Goal: Use online tool/utility: Utilize a website feature to perform a specific function

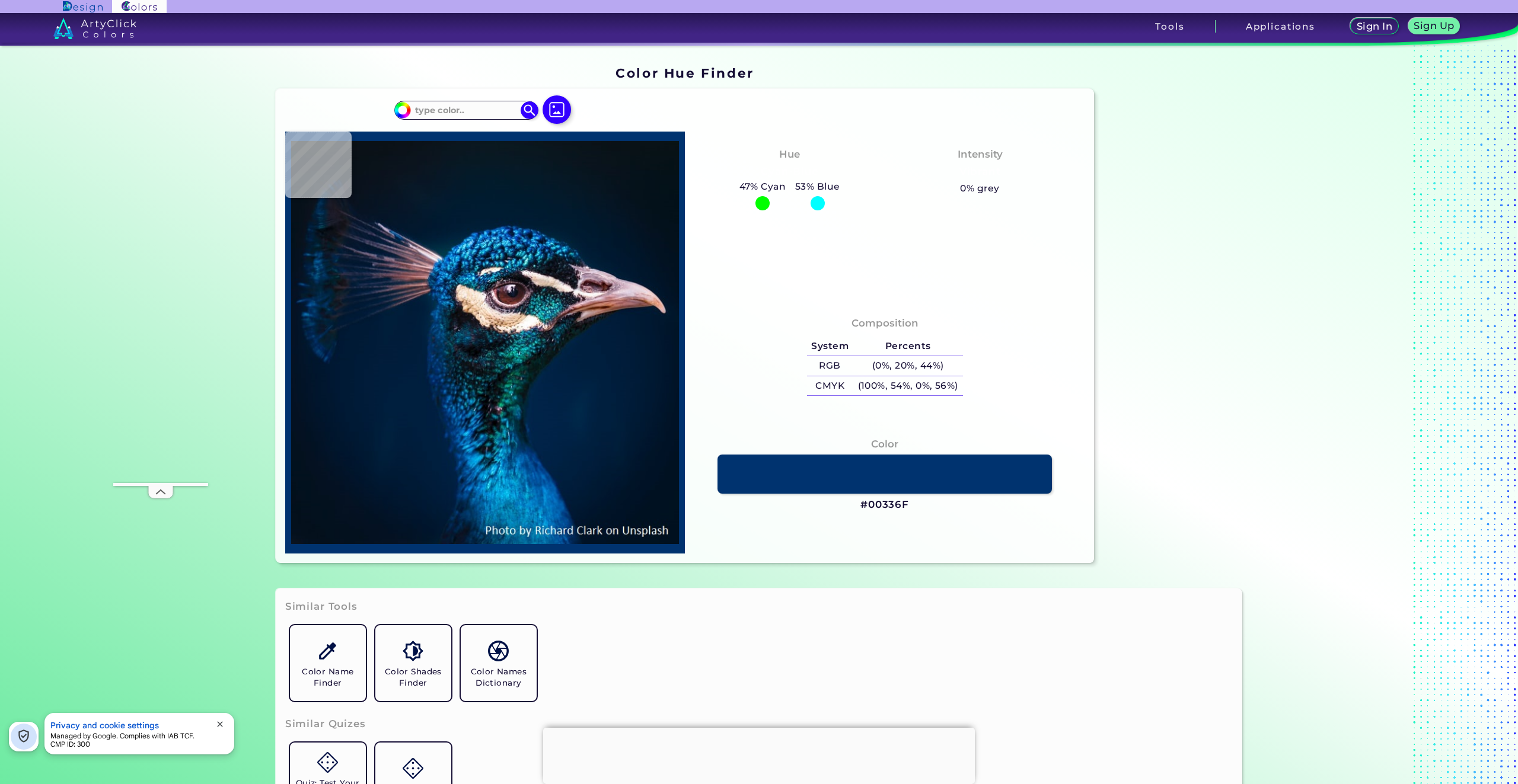
type input "#03111a"
type input "#03111A"
type input "#041a2a"
type input "#041A2A"
type input "#041a28"
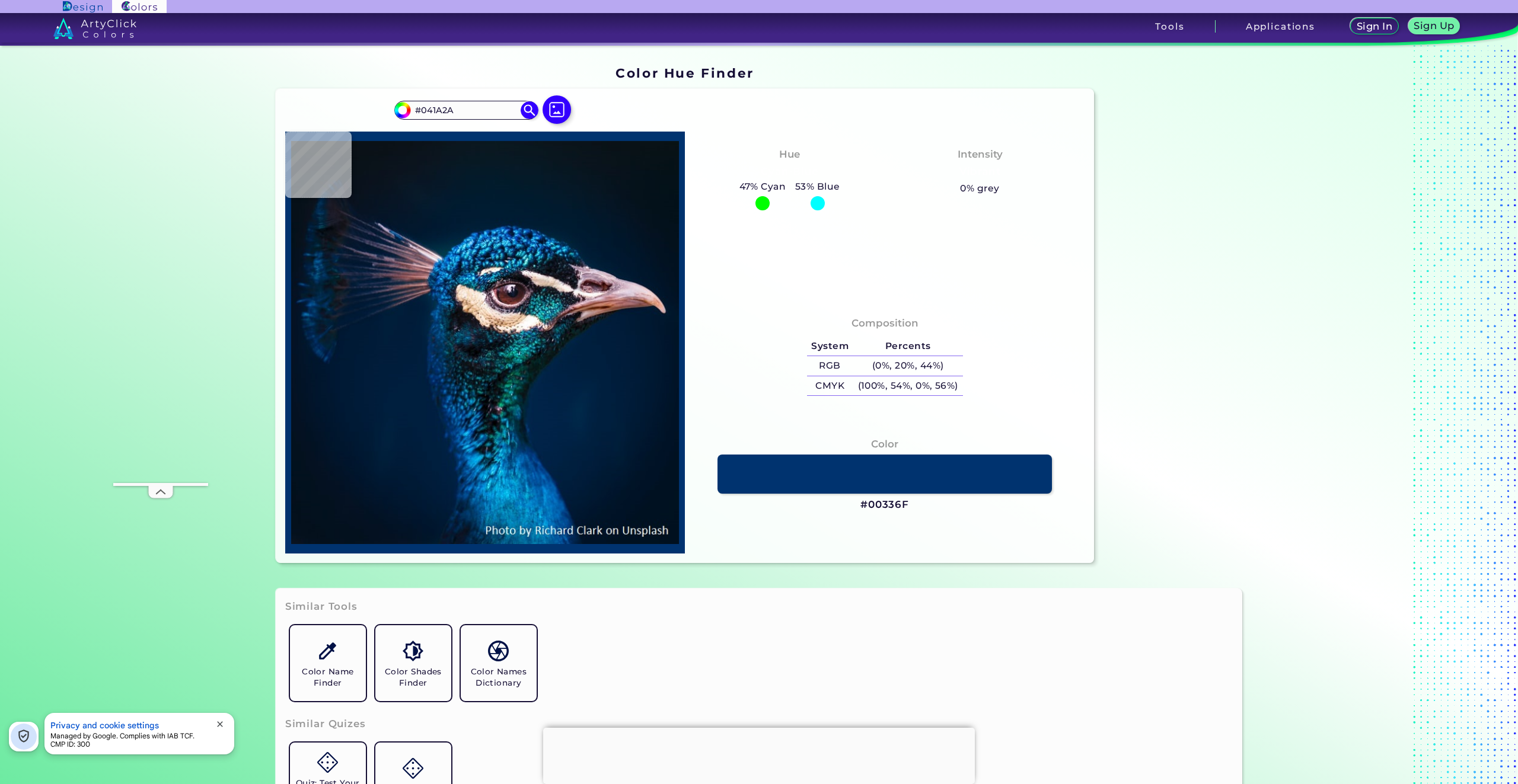
type input "#041A28"
type input "#061927"
type input "#081923"
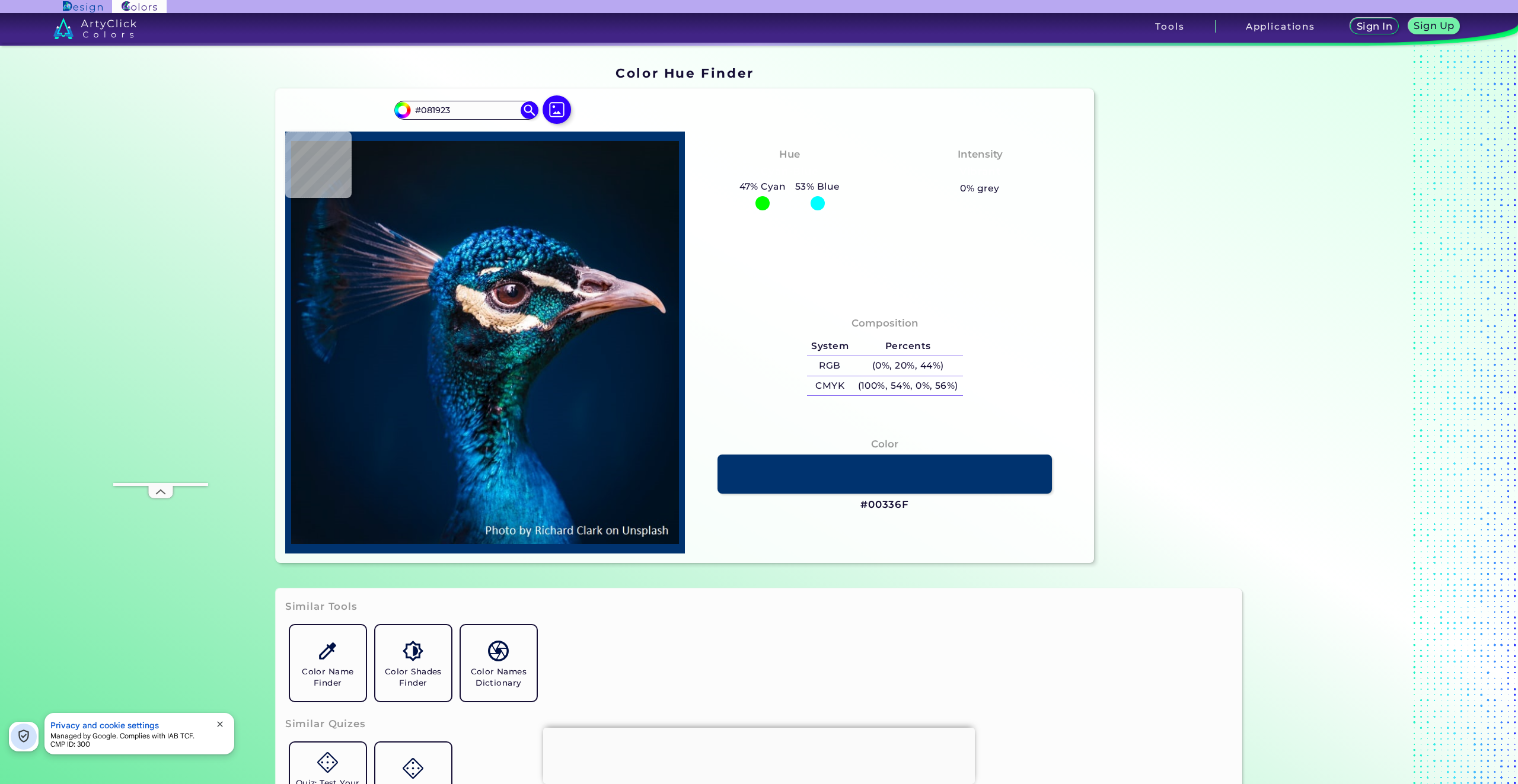
type input "#0a171f"
type input "#0A171F"
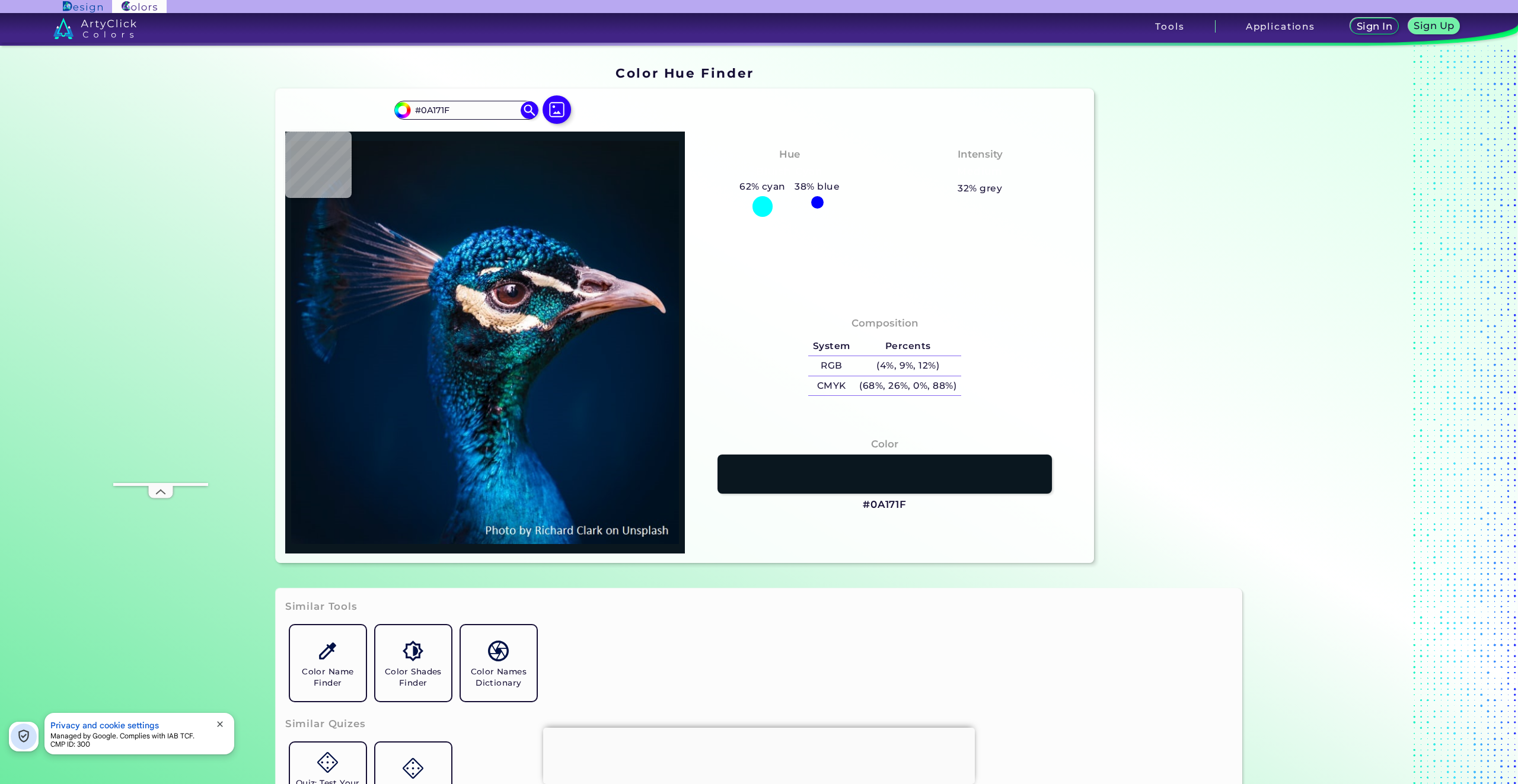
type input "#000000"
type input "#0b151e"
type input "#0B151E"
type input "#09161e"
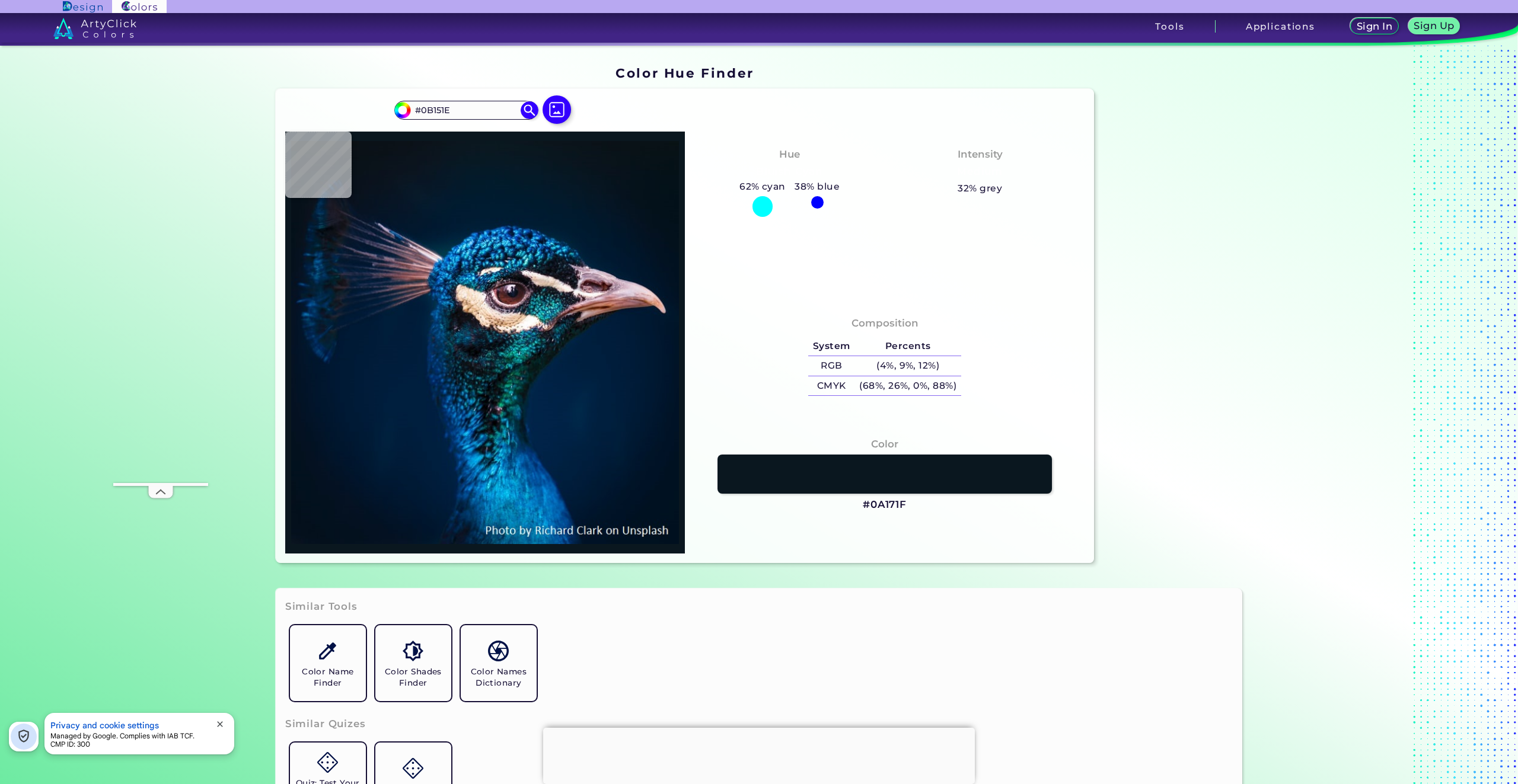
type input "#09161E"
type input "#09161f"
type input "#09161F"
type input "#061721"
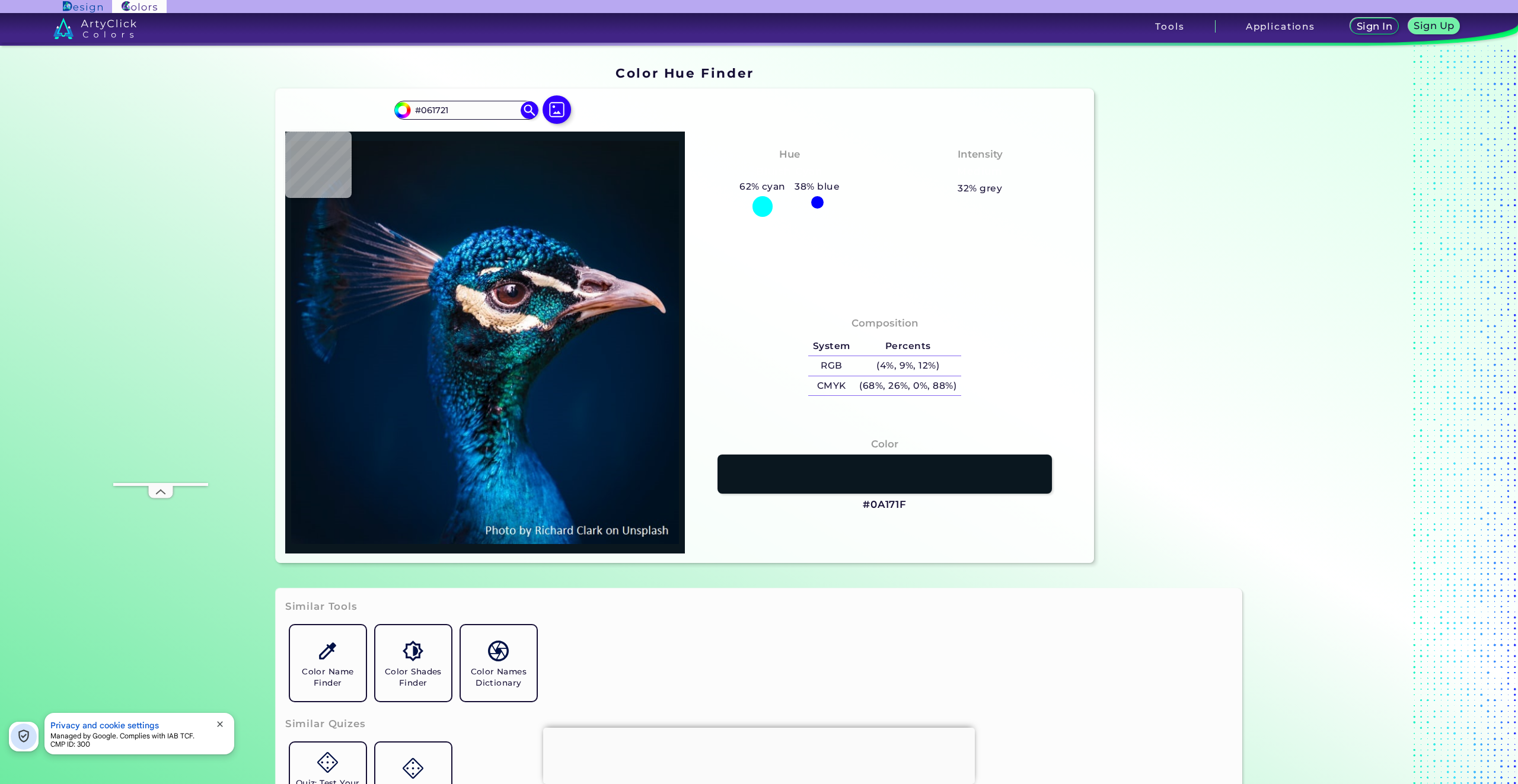
type input "#061824"
type input "#051723"
type input "#051826"
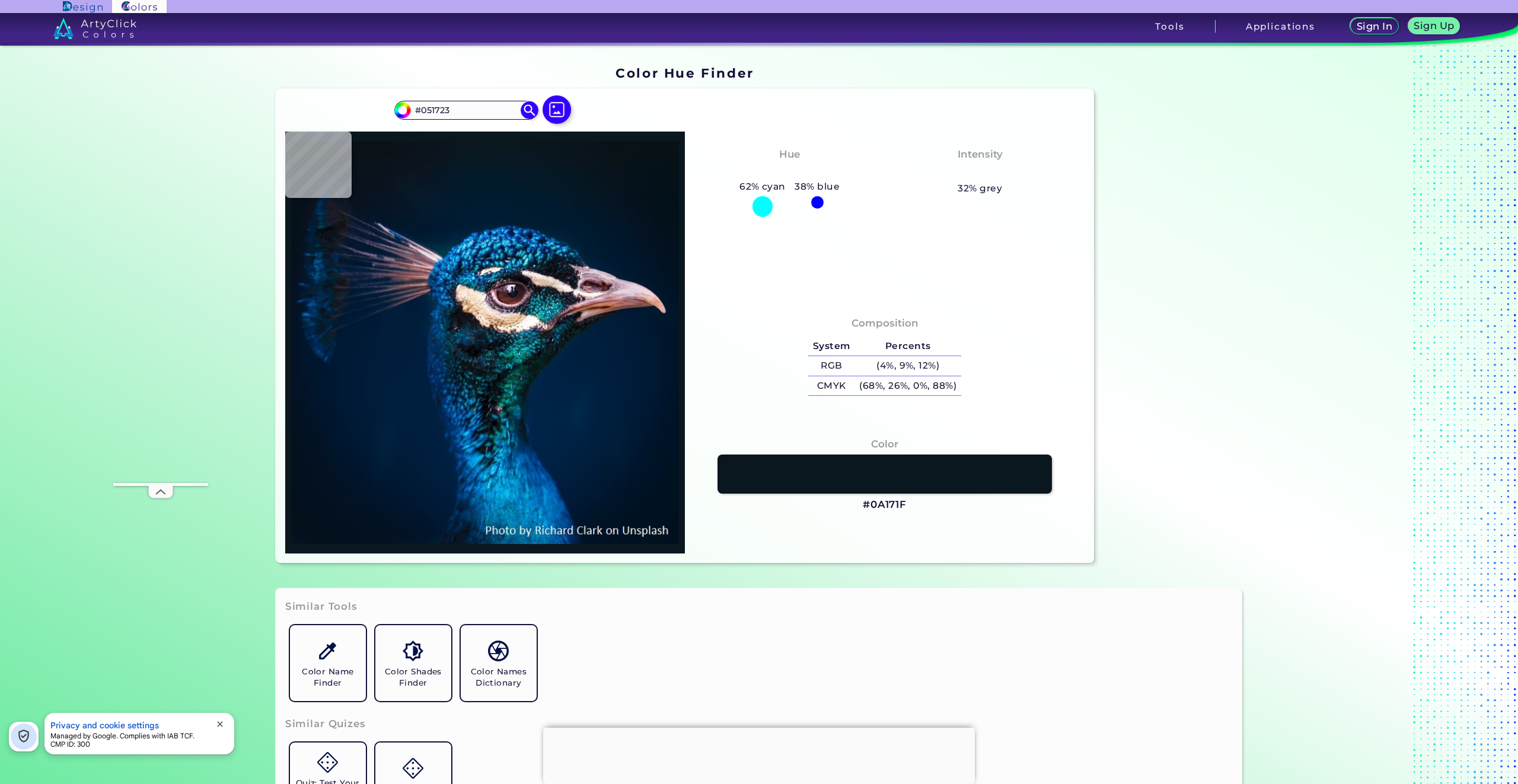
type input "#051826"
type input "#051829"
type input "#02192b"
type input "#02192B"
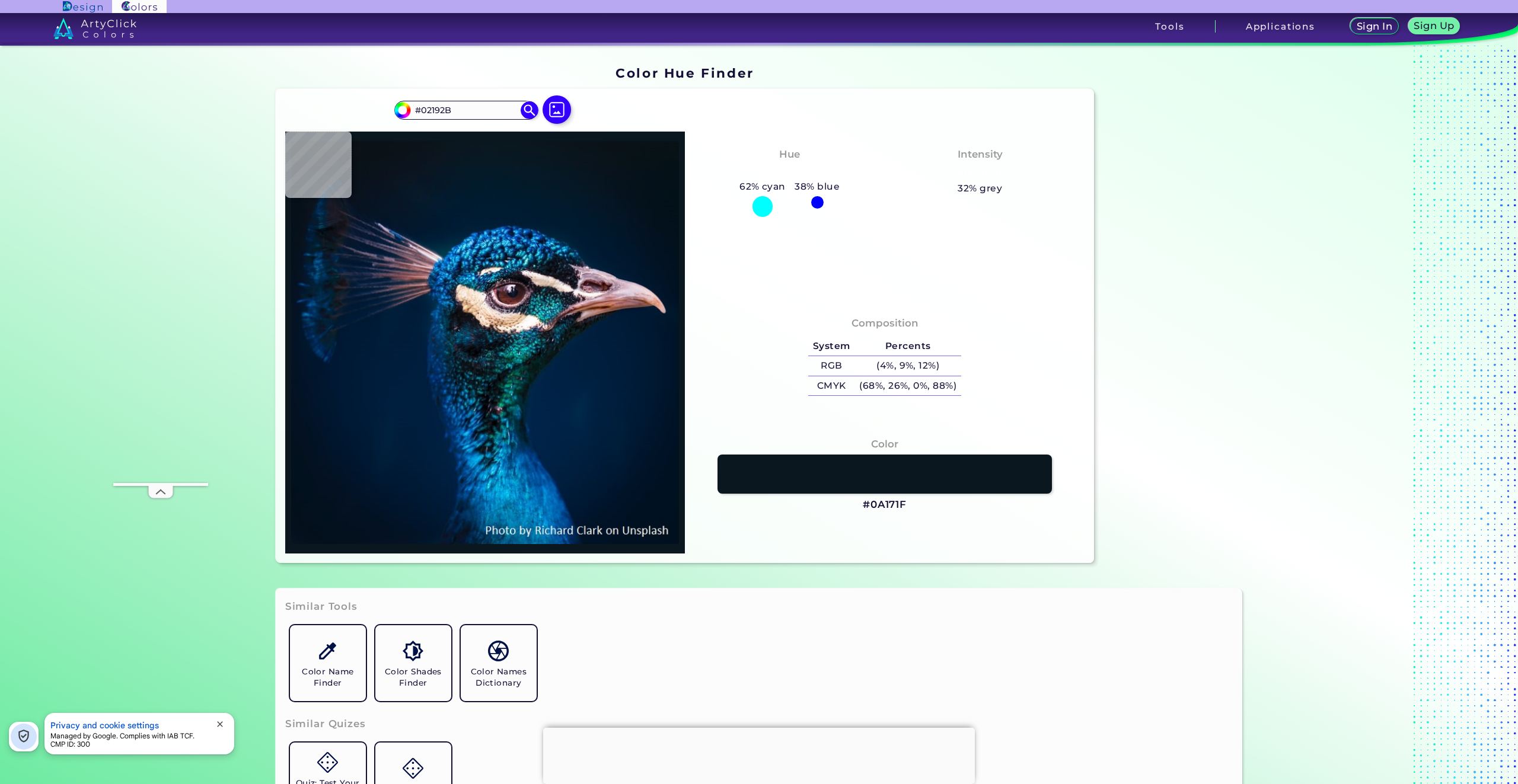
type input "#00192d"
type input "#00192D"
type input "#001a30"
type input "#001A30"
type input "#001a31"
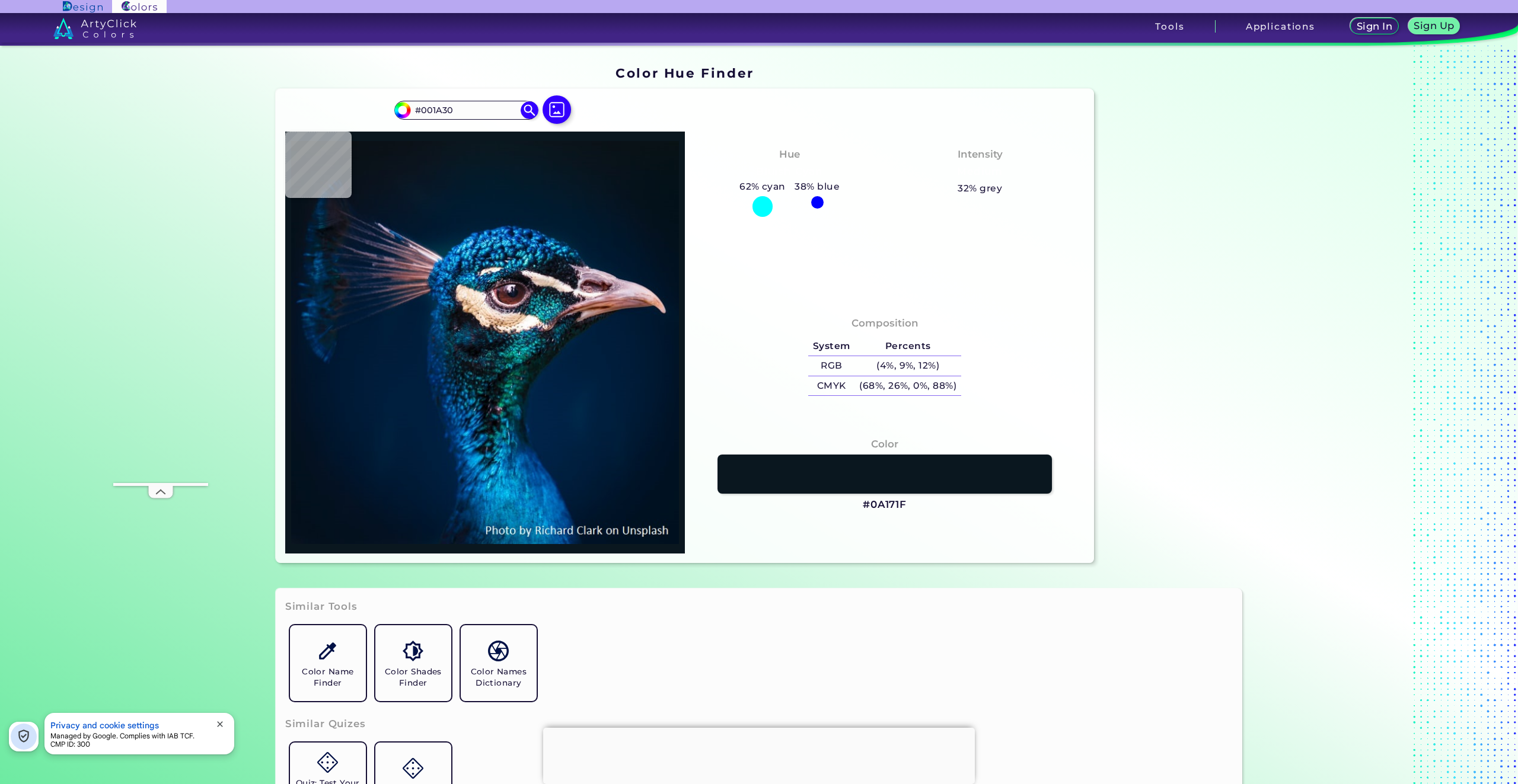
type input "#001A31"
type input "#001e36"
type input "#001E36"
type input "#3a4358"
type input "#3A4358"
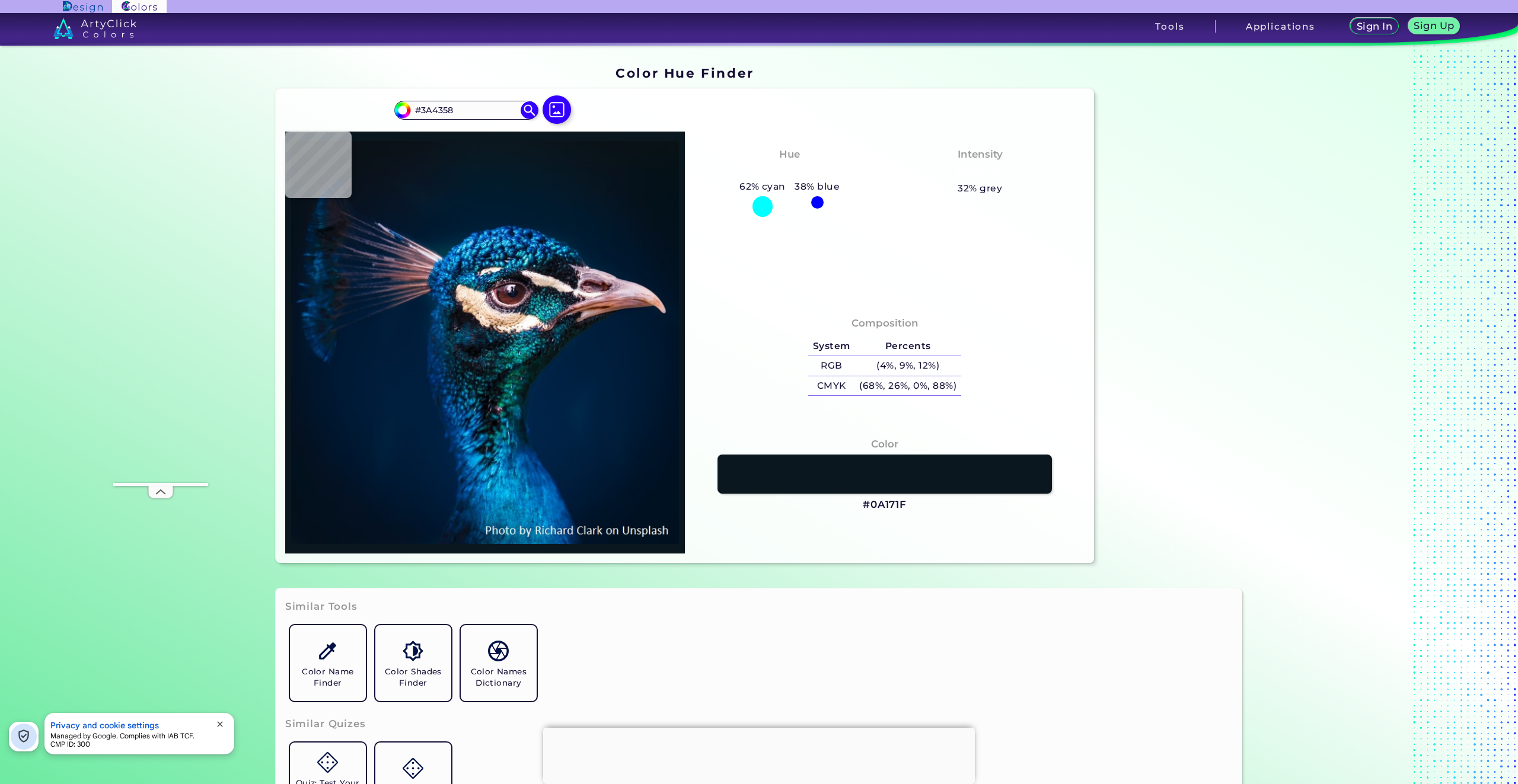
type input "#ba9dad"
type input "#BA9DAD"
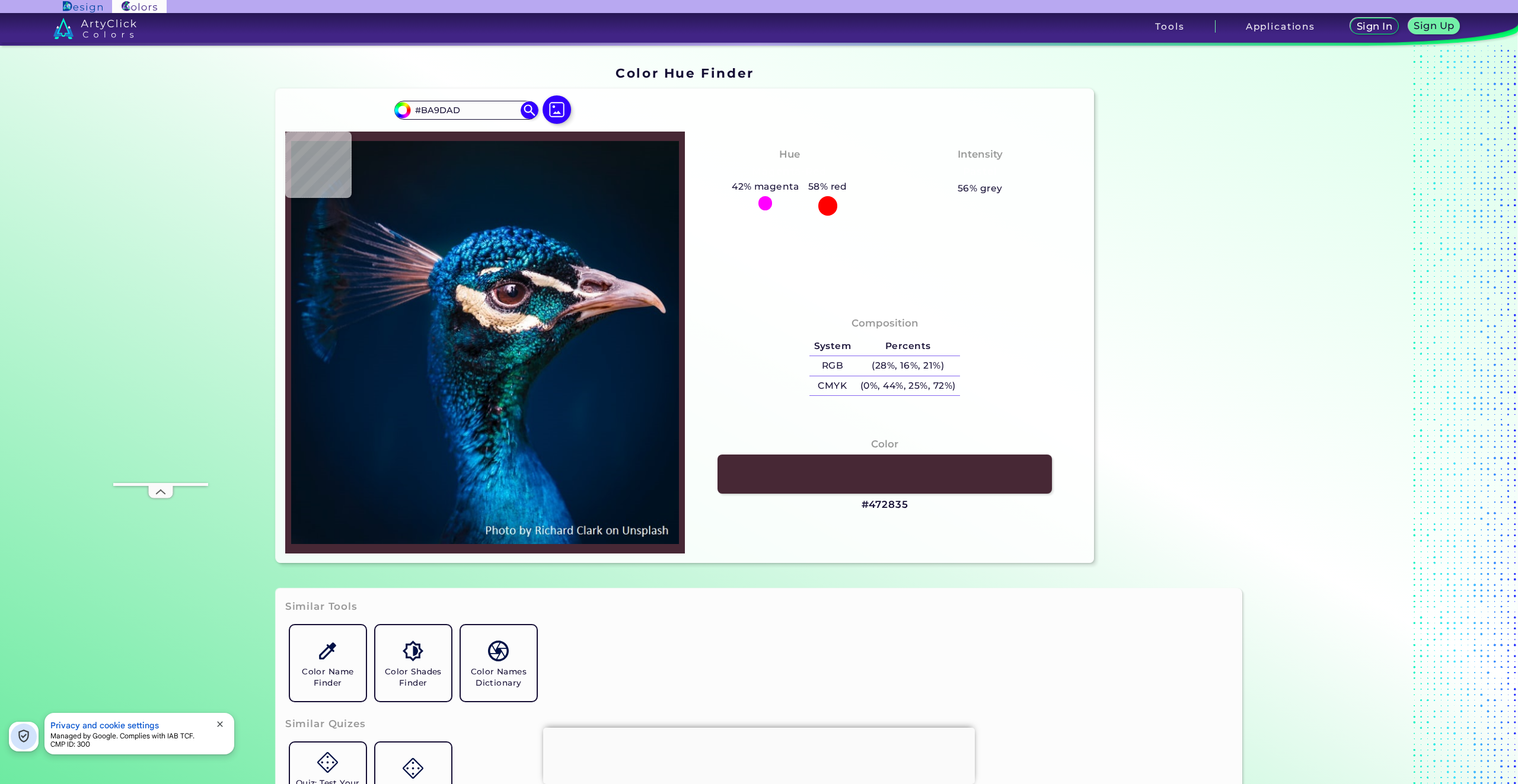
type input "#472835"
type input "#fcf9f7"
type input "#FCF9F7"
type input "#c79da2"
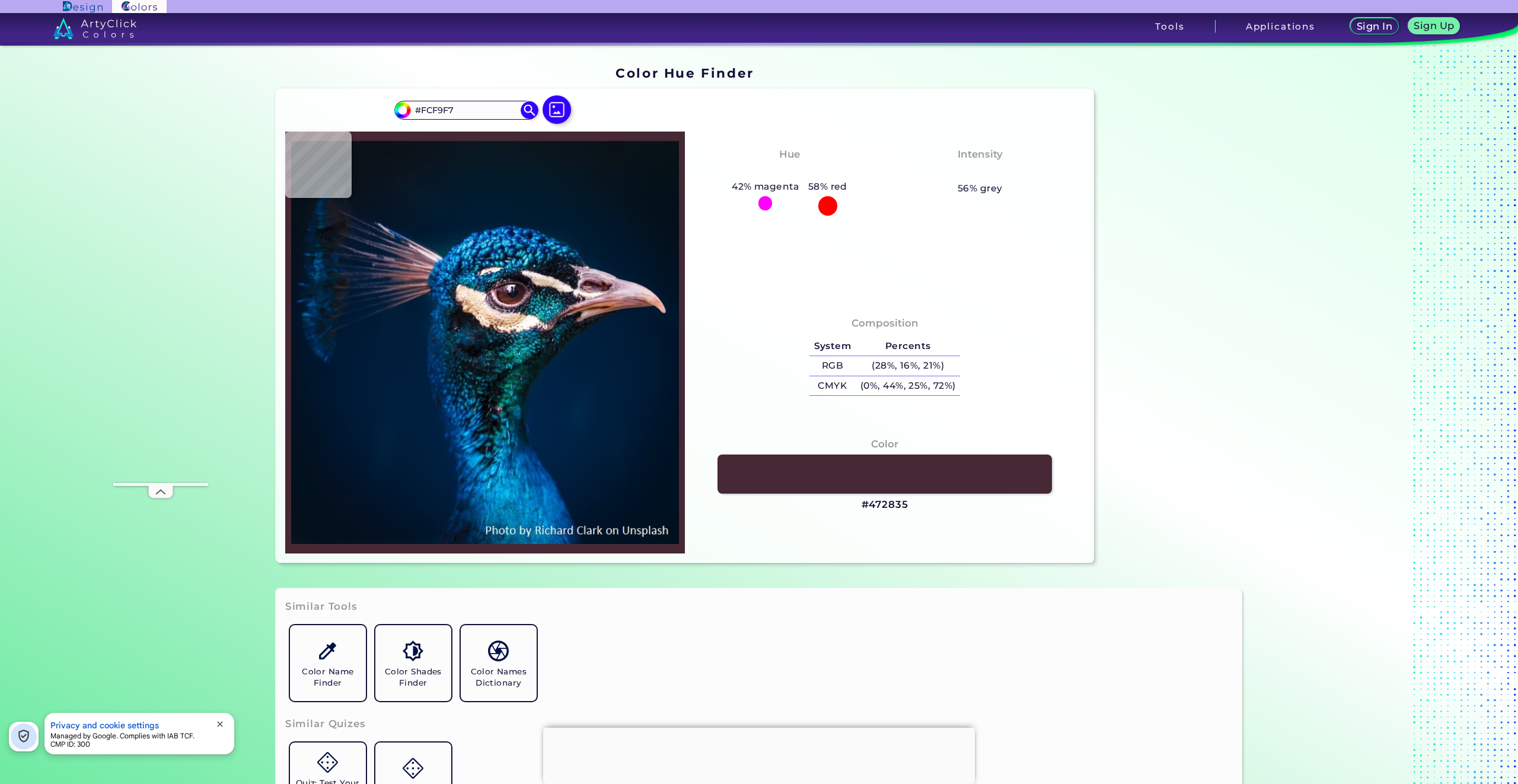
type input "#C79DA2"
type input "#ad7059"
type input "#AD7059"
type input "#bd9e9a"
type input "#BD9E9A"
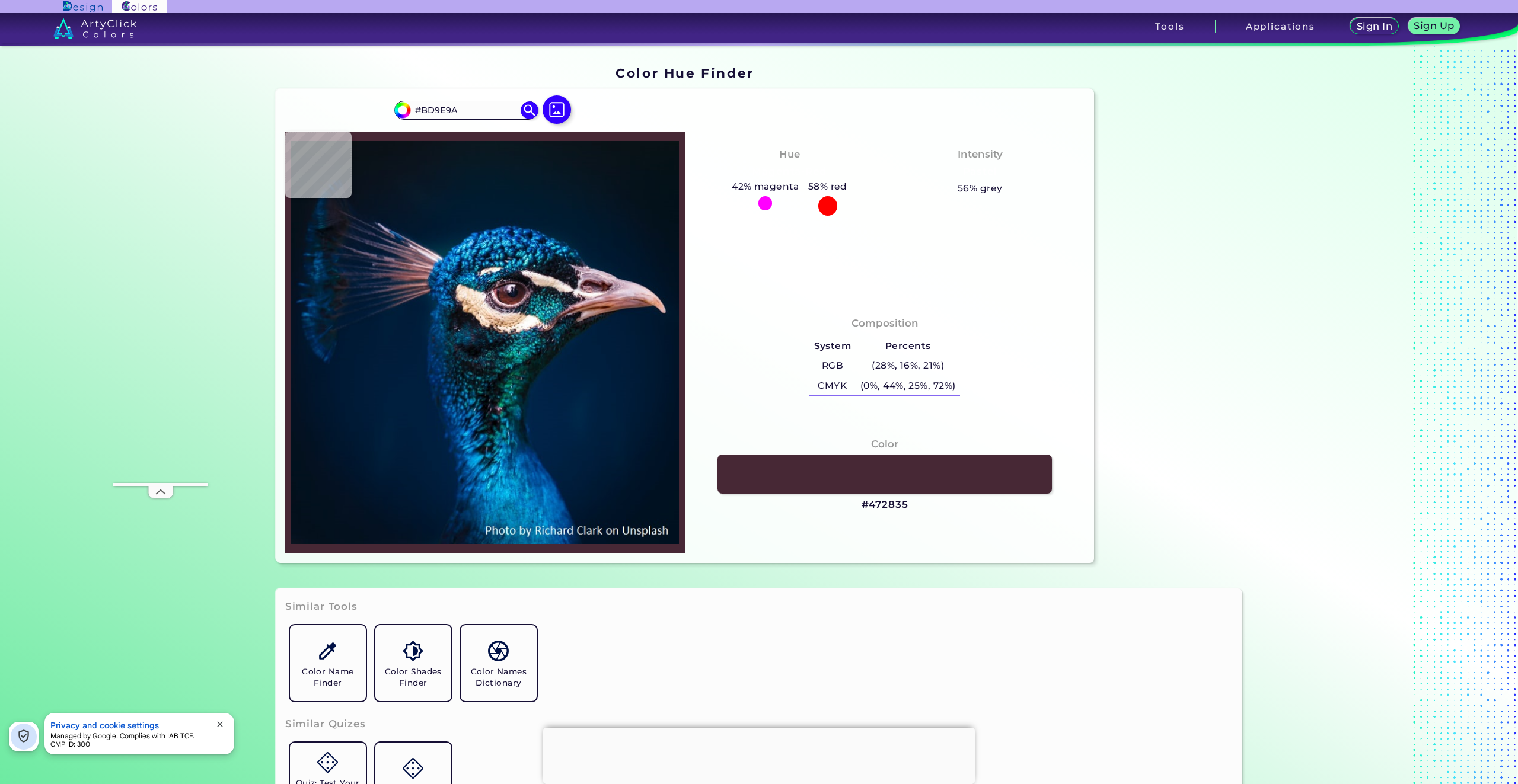
type input "#573a3c"
type input "#573A3C"
type input "#0b1011"
type input "#0B1011"
type input "#061e22"
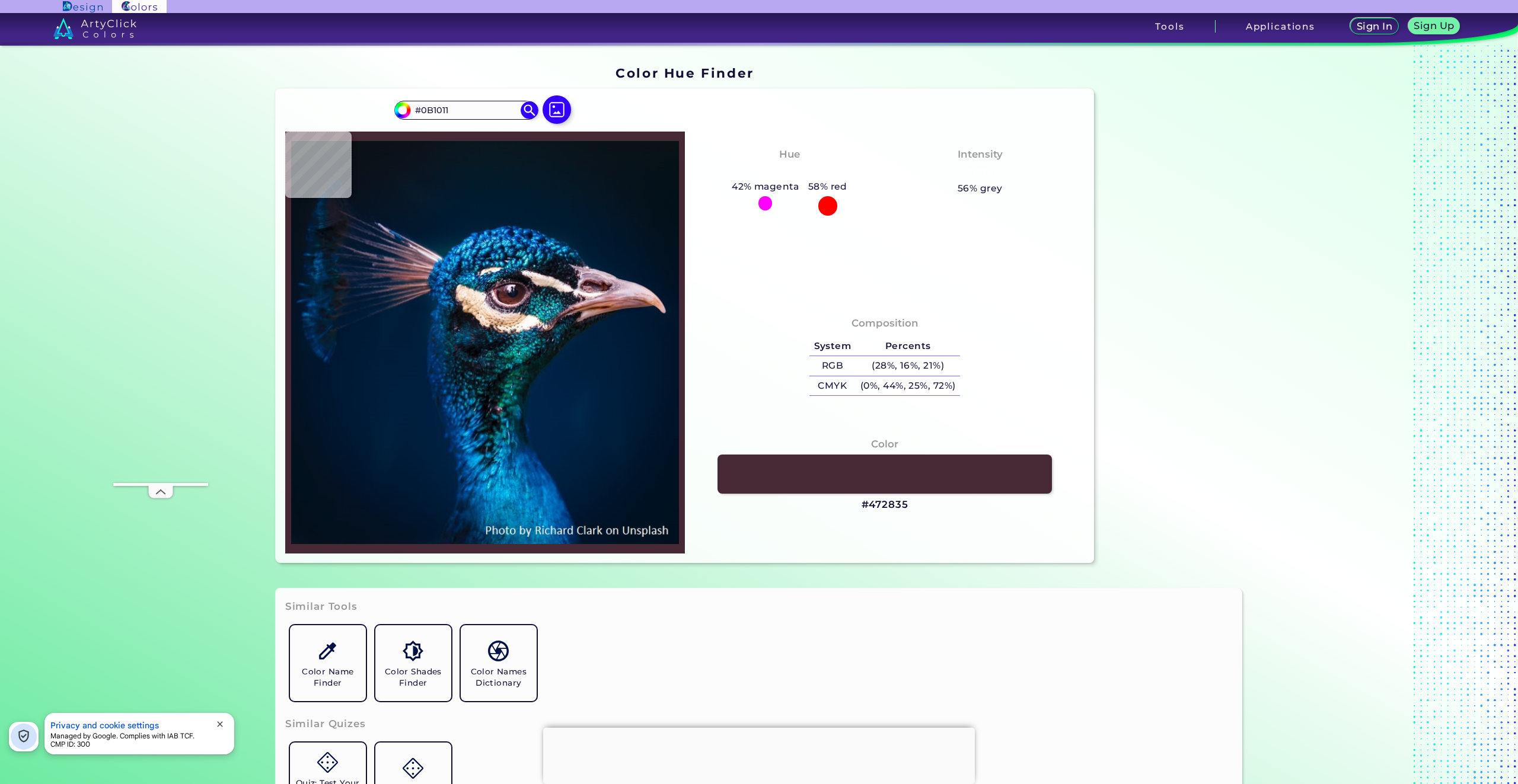
type input "#061E22"
type input "#05223e"
type input "#05223E"
type input "#00233f"
type input "#00233F"
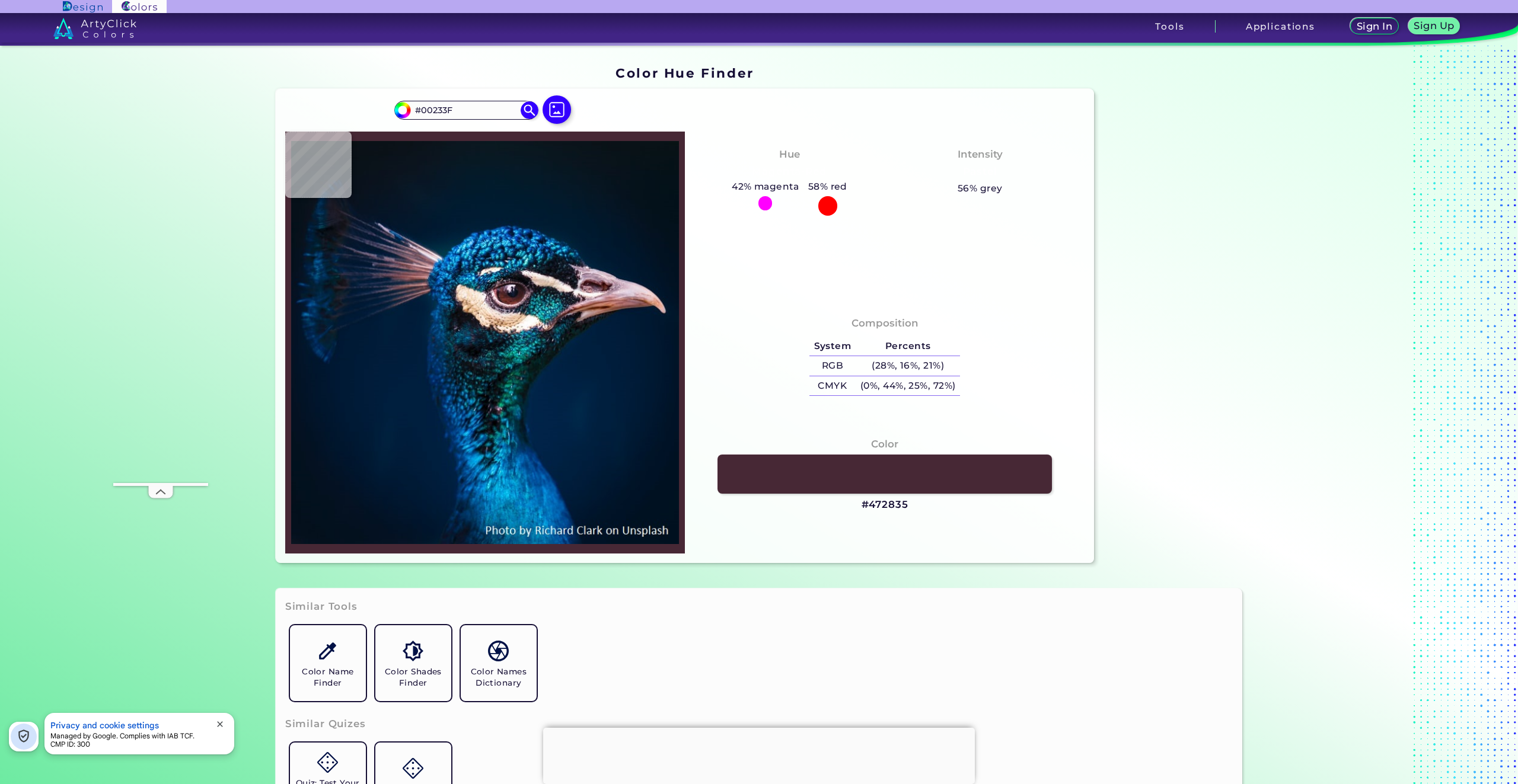
type input "#002245"
type input "#002343"
type input "#022233"
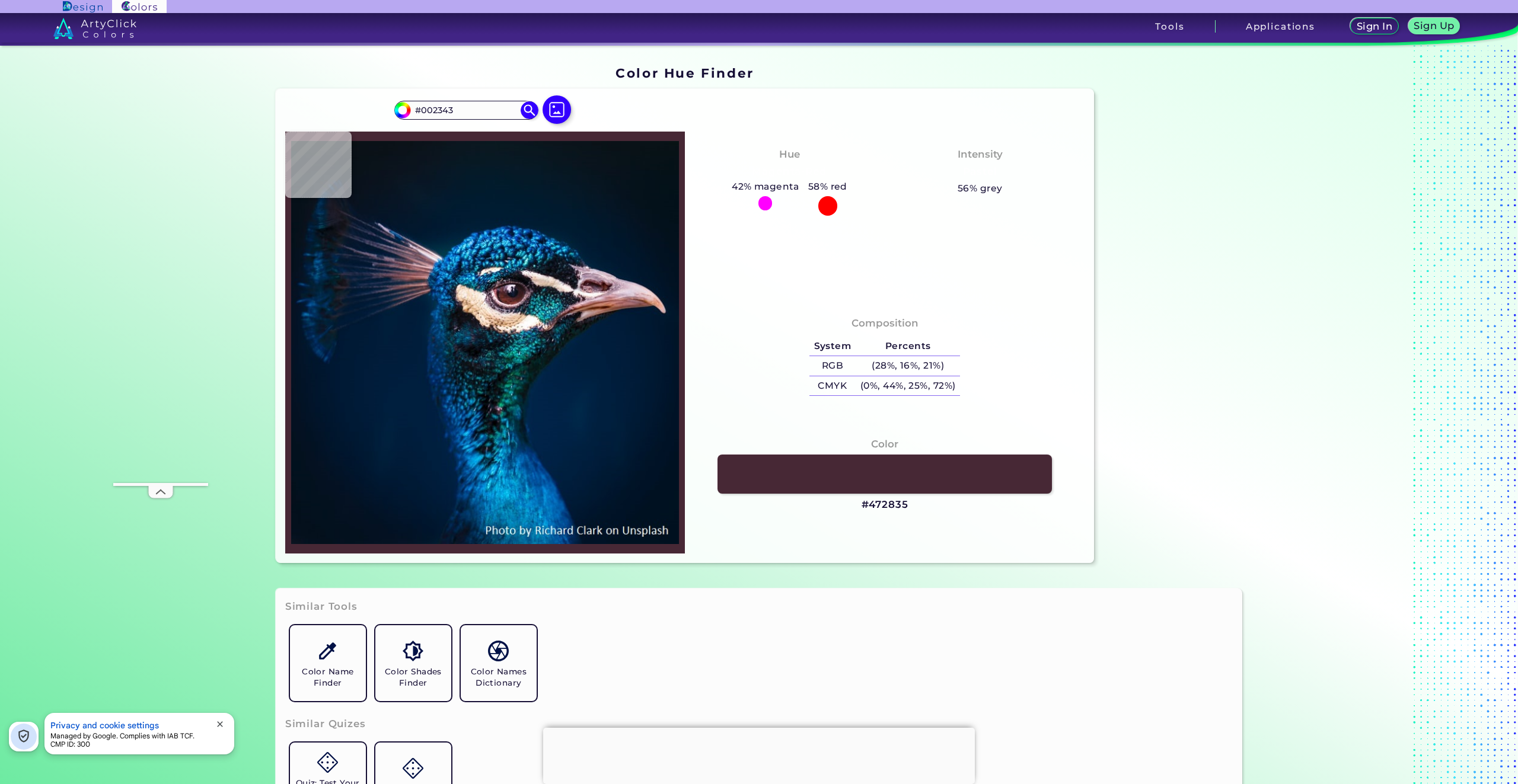
type input "#022233"
type input "#0a1a17"
type input "#0A1A17"
type input "#033840"
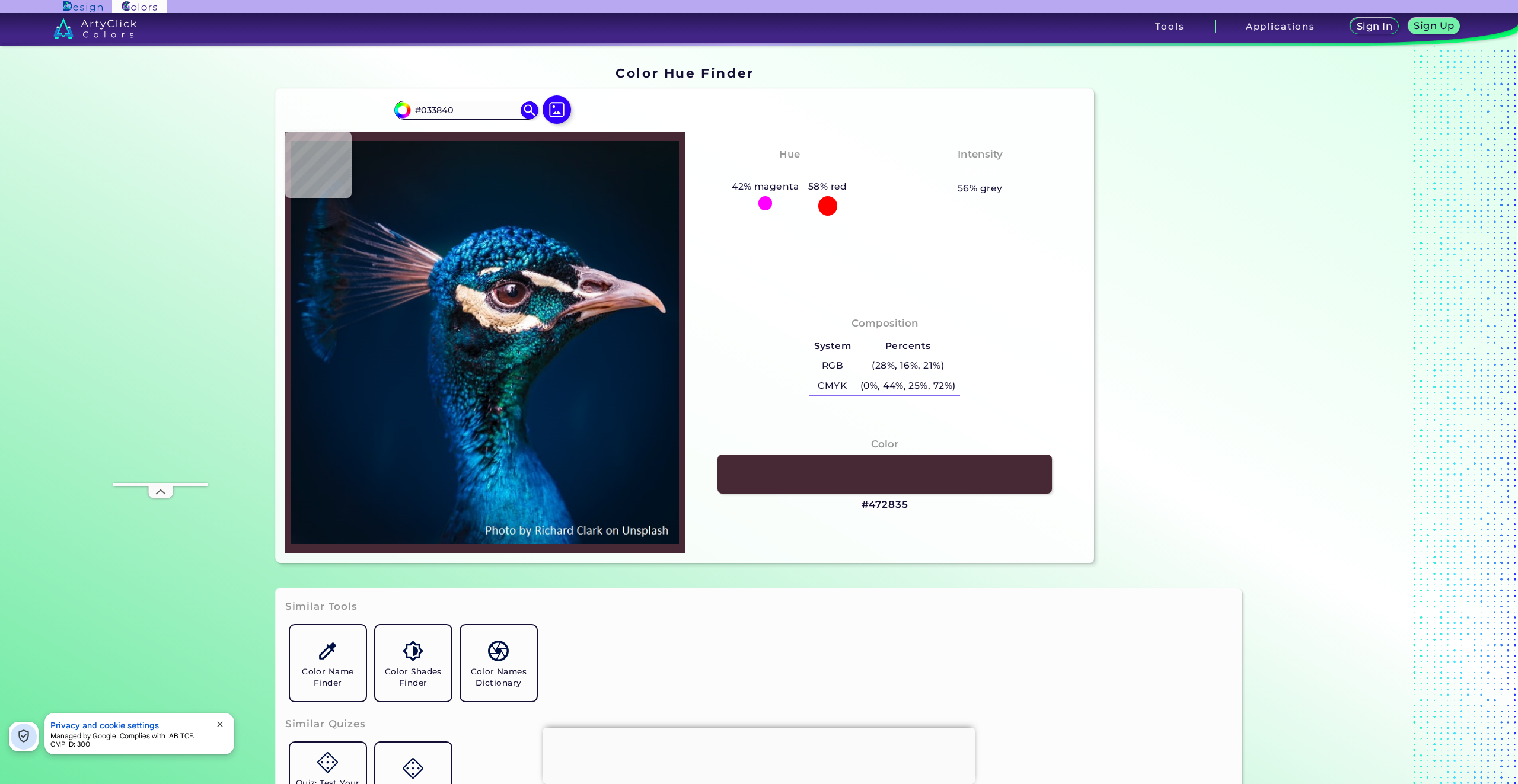
type input "#0a1317"
type input "#0A1317"
type input "#030304"
type input "#002b3b"
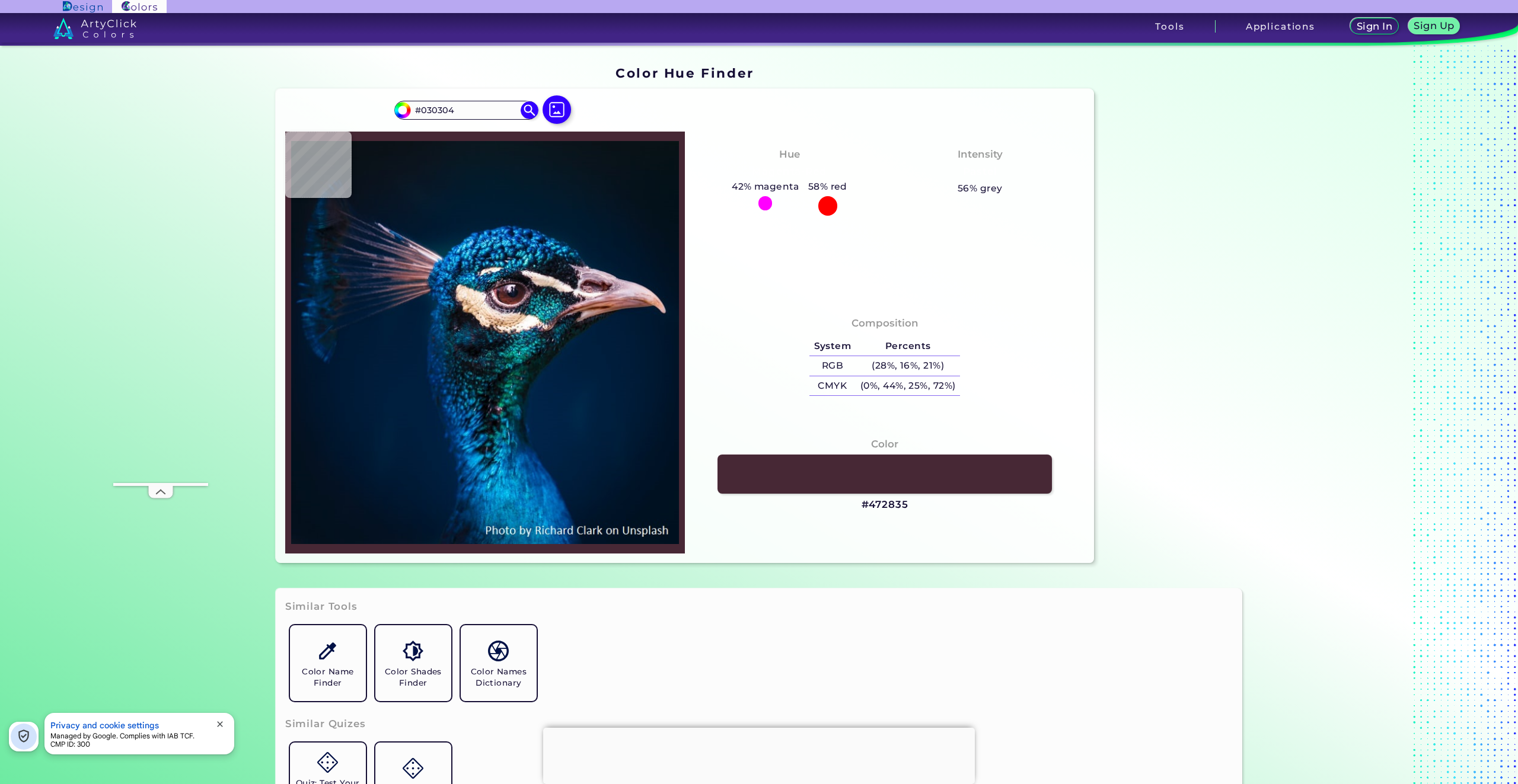
type input "#002B3B"
type input "#032a44"
type input "#032A44"
type input "#032c56"
type input "#032C56"
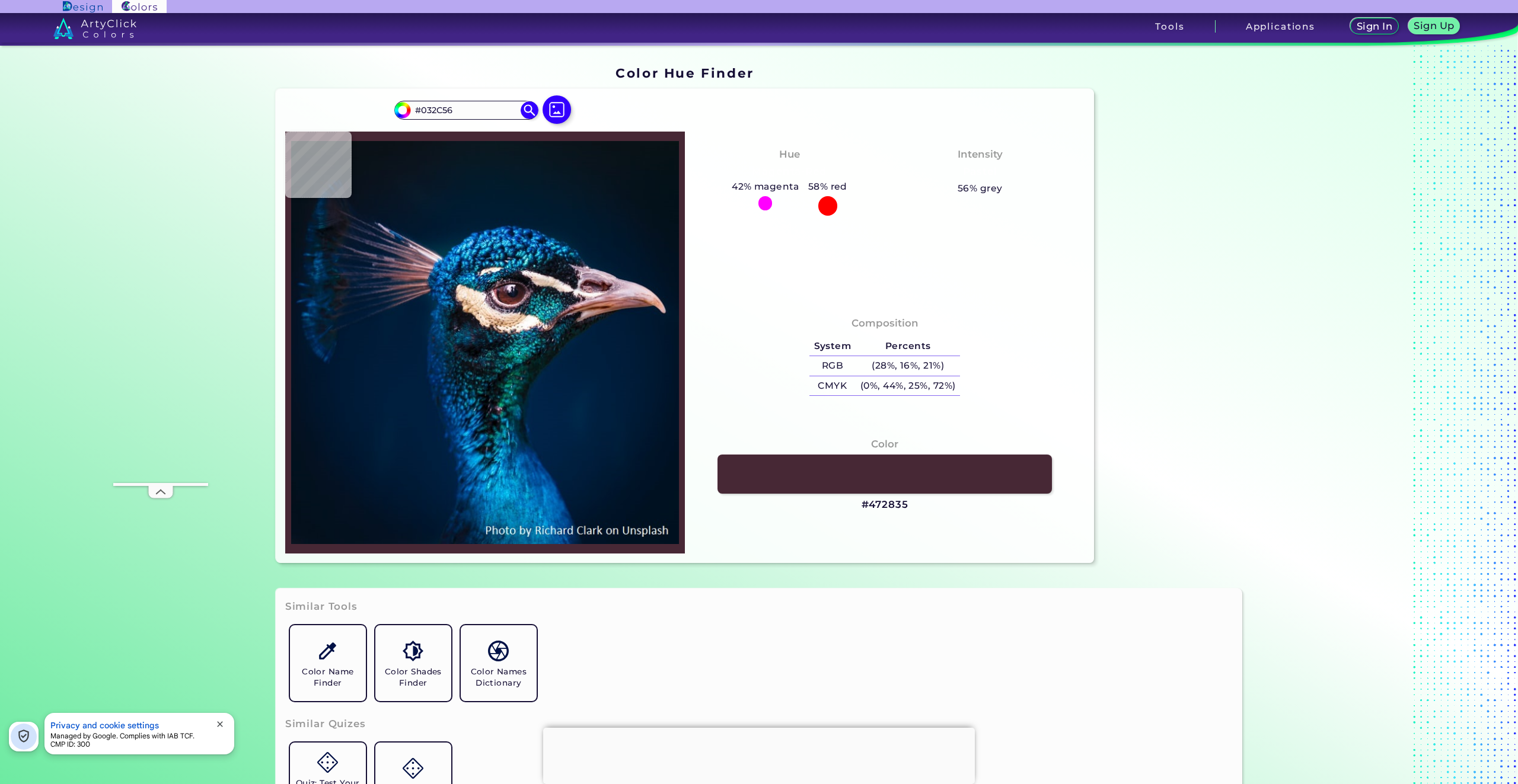
type input "#00285f"
type input "#00285F"
type input "#022762"
type input "#001d3e"
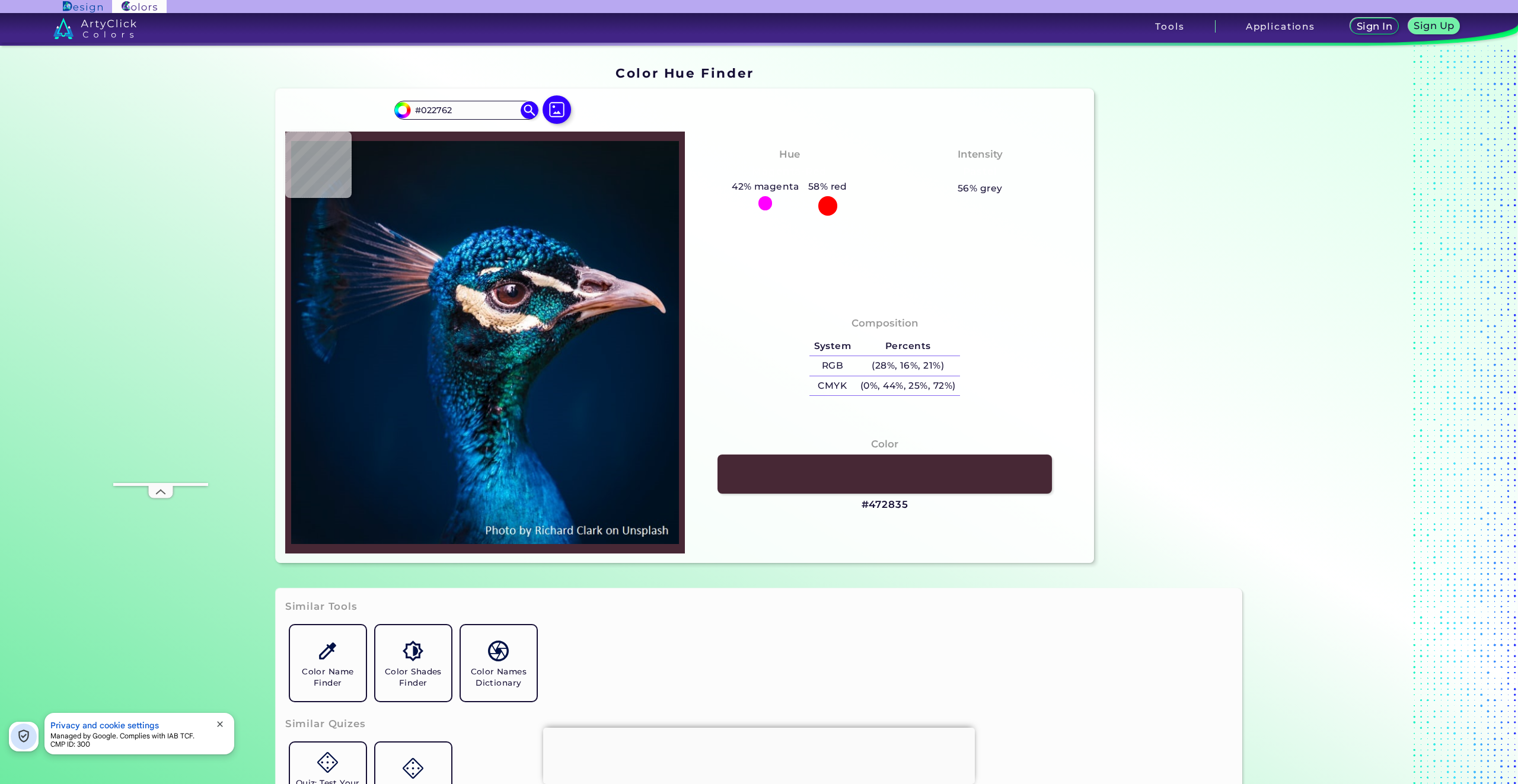
type input "#001D3E"
type input "#011e3c"
type input "#011E3C"
type input "#001c3a"
type input "#001C3A"
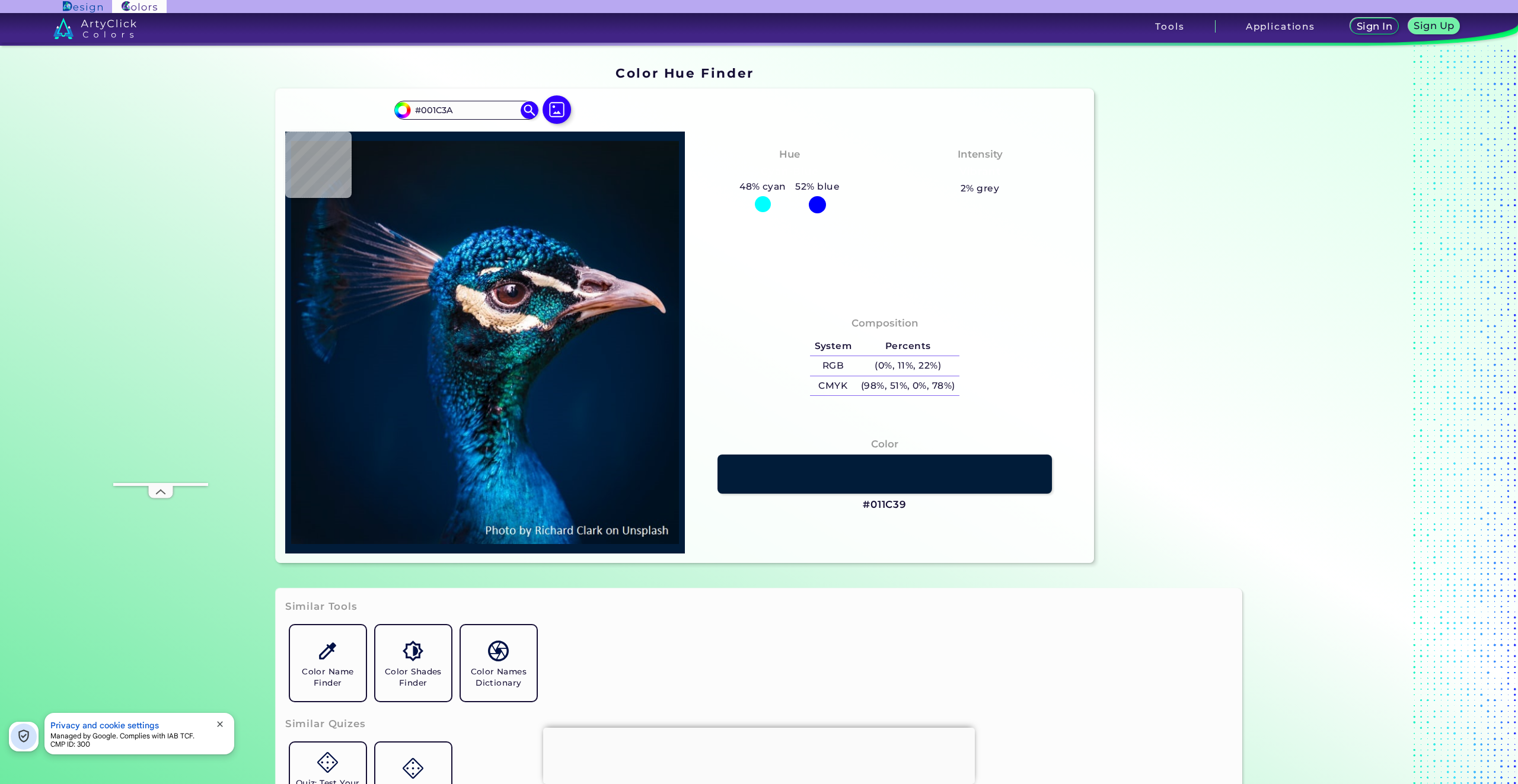
type input "#011c39"
type input "#011C39"
type input "#001e3a"
type input "#001E3A"
type input "#383141"
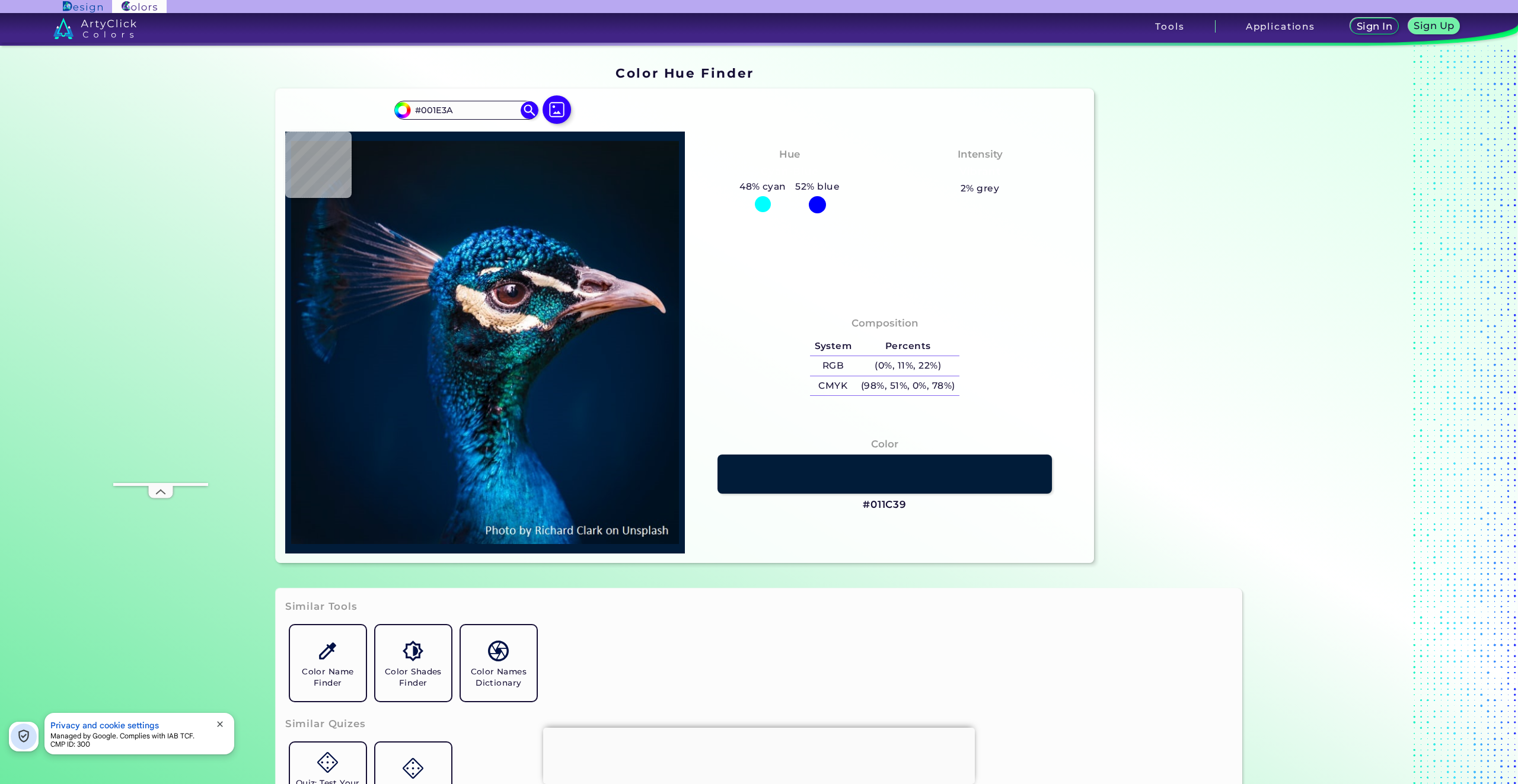
type input "#383141"
type input "#533842"
type input "#443e58"
type input "#443E58"
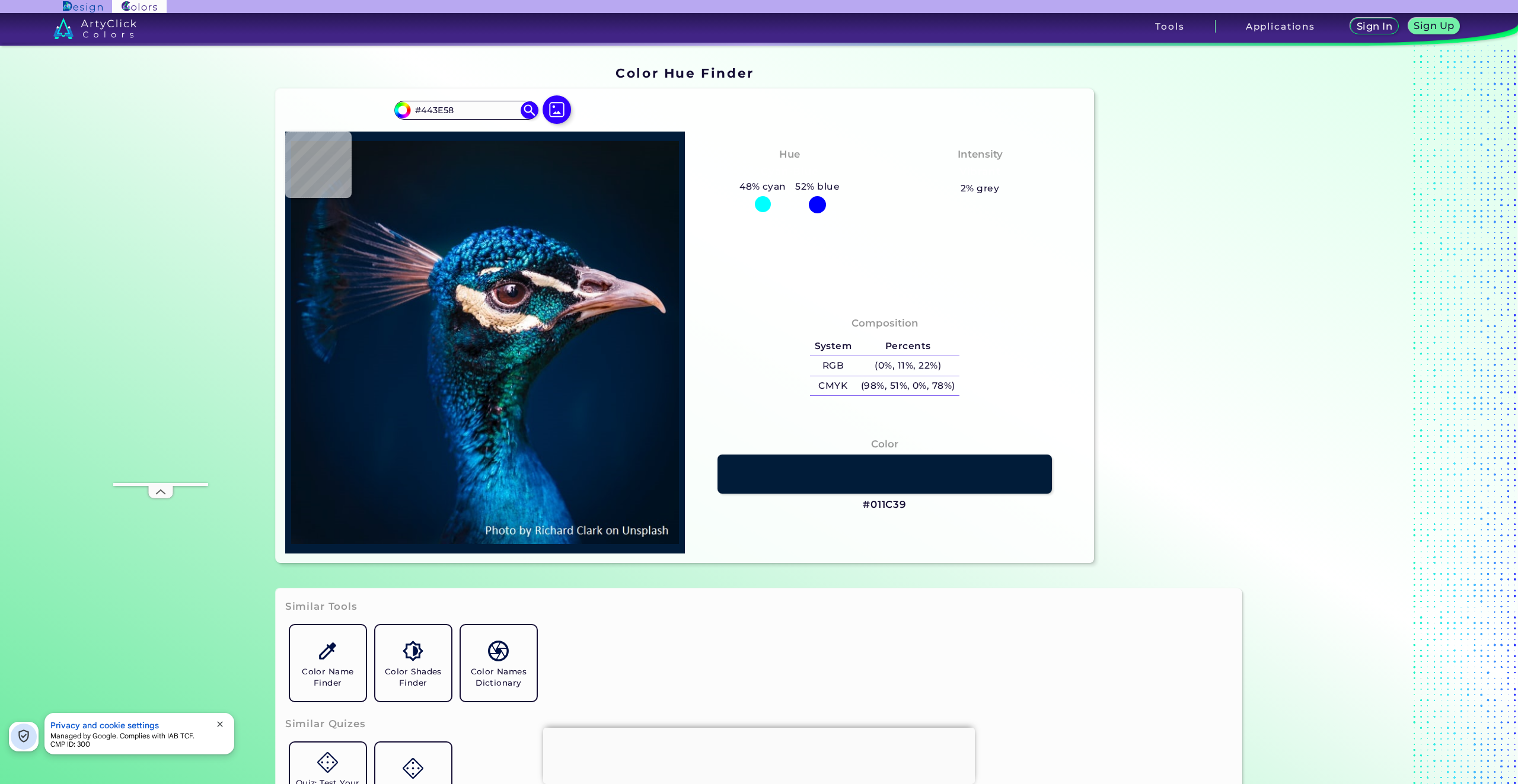
type input "#3a3453"
type input "#3A3453"
type input "#6a5a6e"
type input "#6A5A6E"
type input "#03152c"
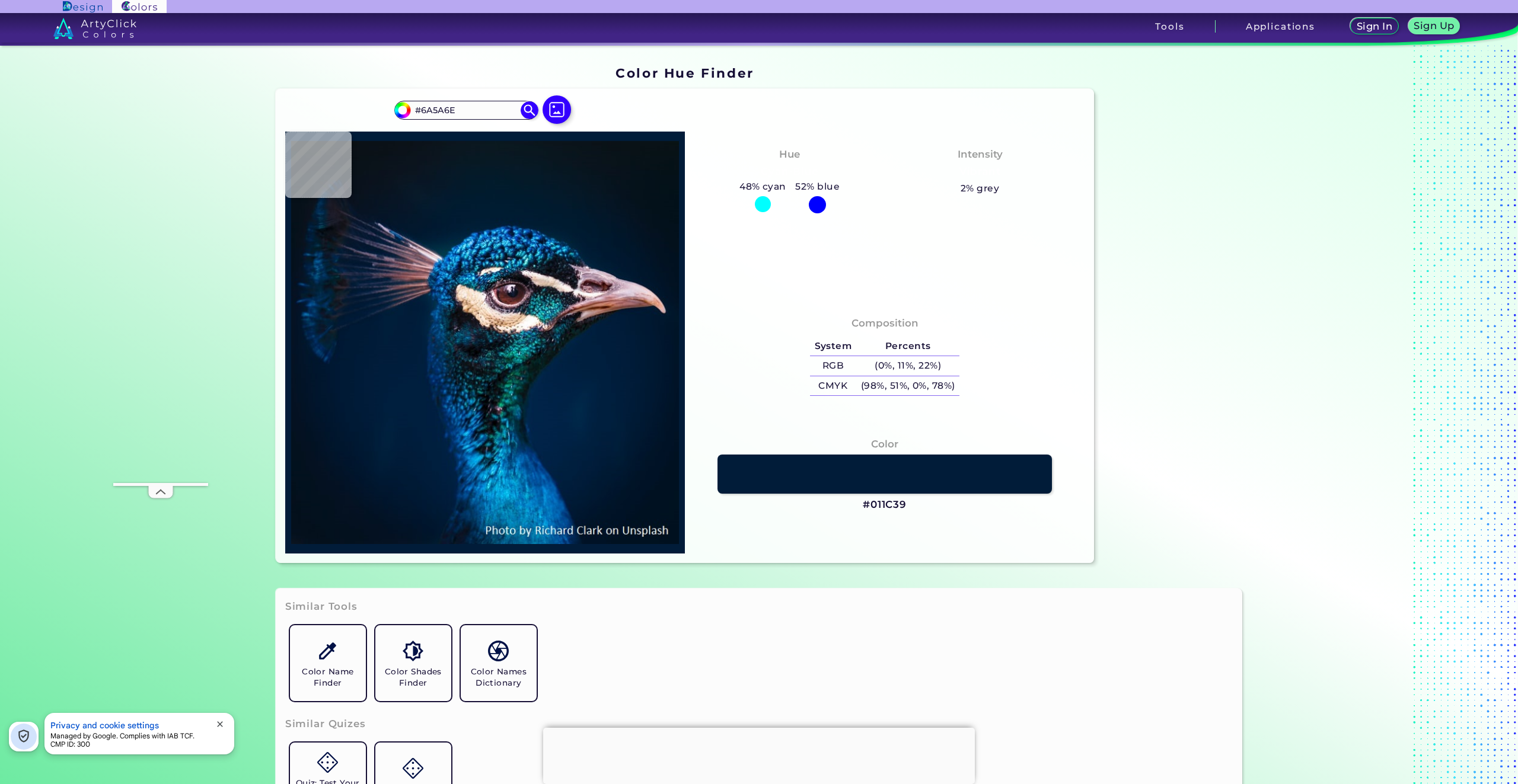
type input "#03152C"
type input "#041628"
type input "#071525"
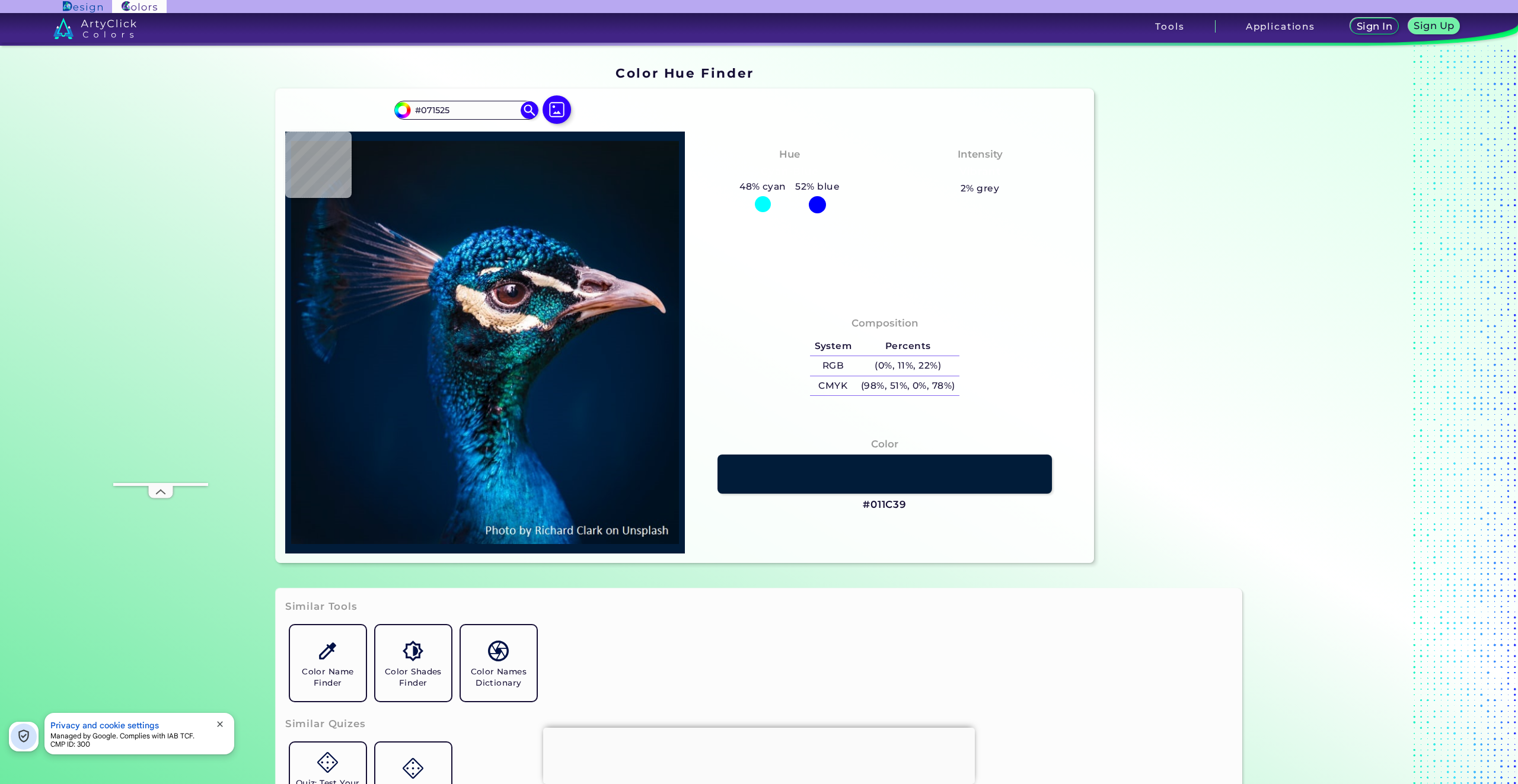
type input "#081525"
type input "#091724"
type input "#0a1622"
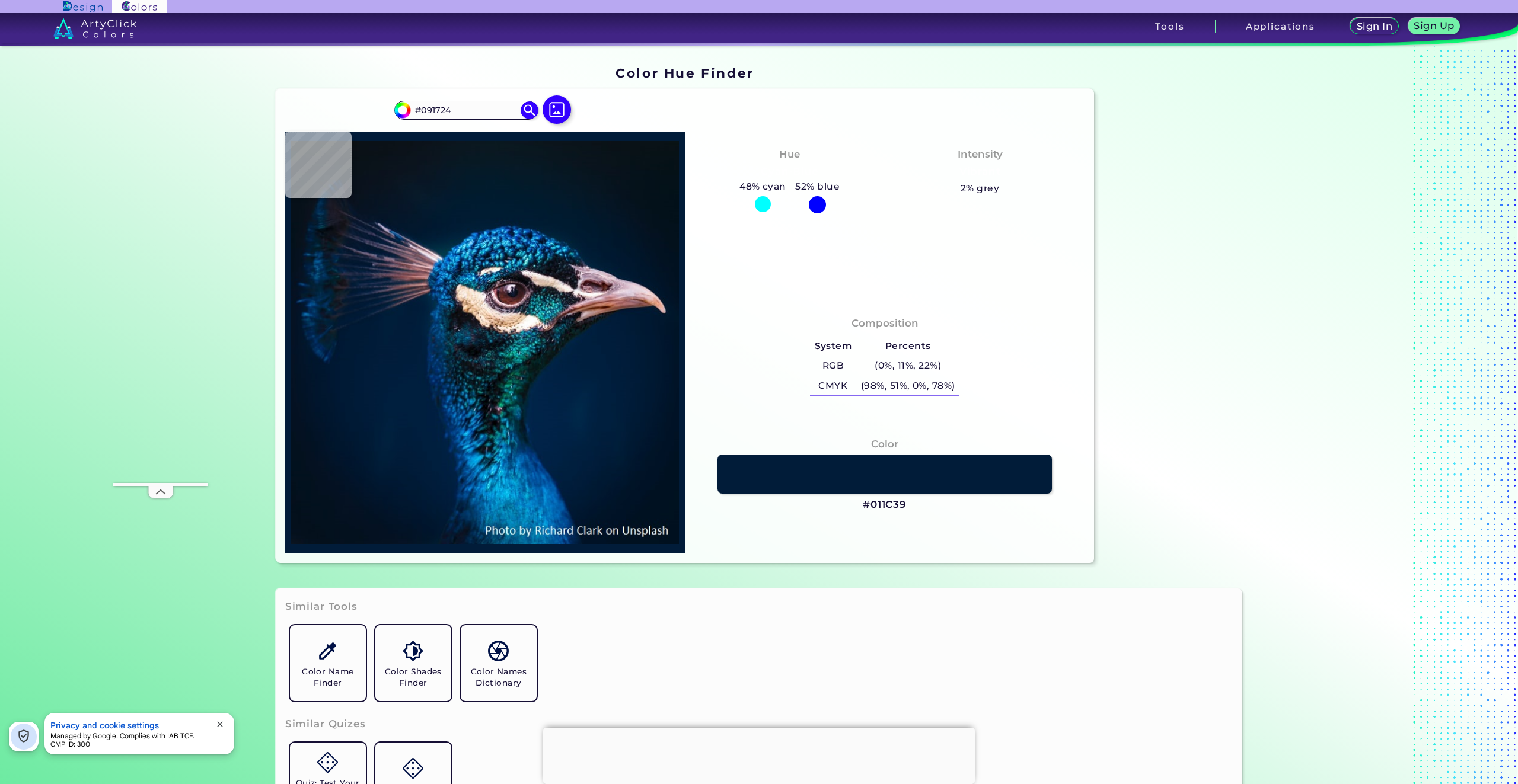
type input "#0A1622"
type input "#091521"
type input "#0b151f"
type input "#0B151F"
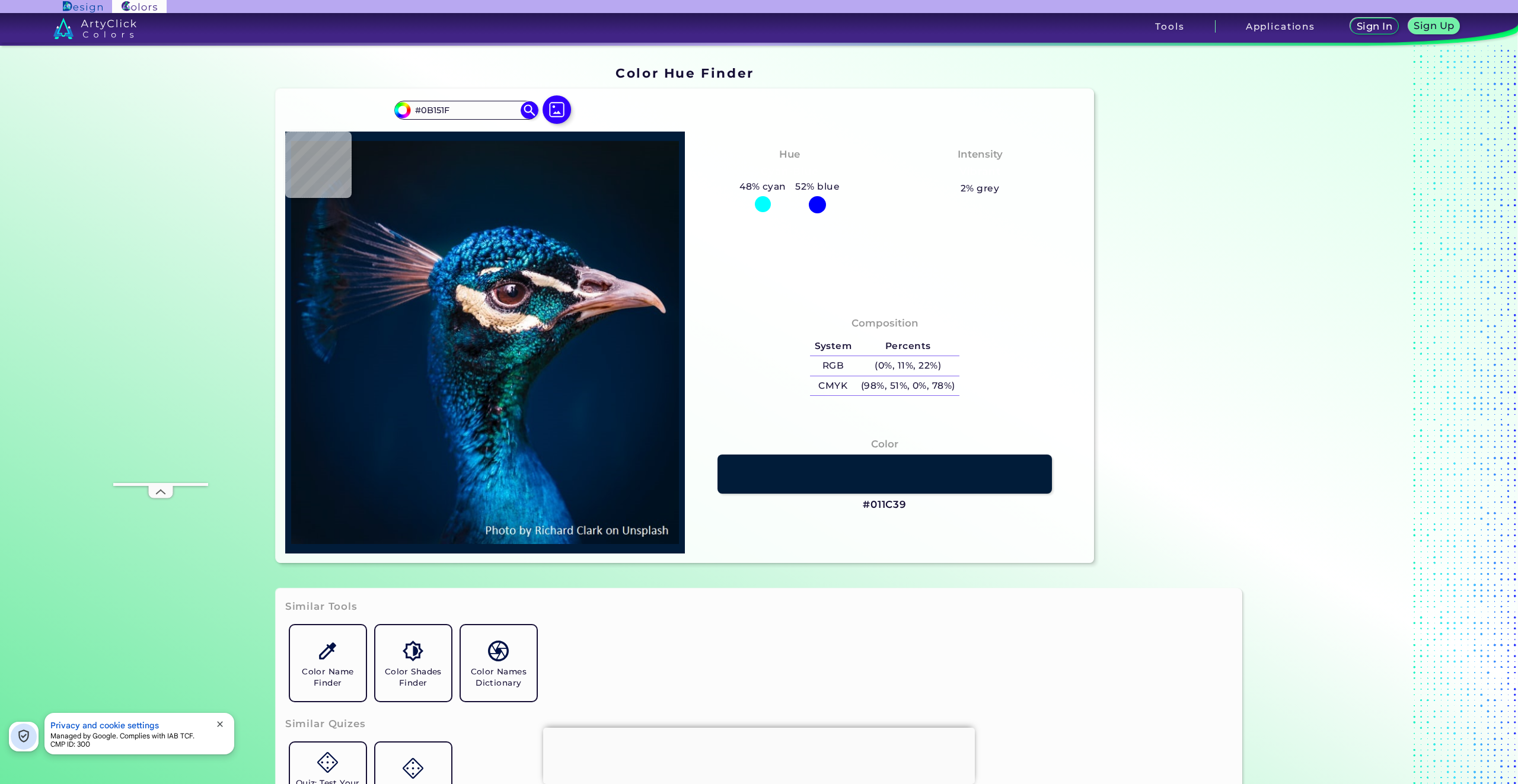
type input "#0a141e"
type input "#0A141E"
type input "#0a141d"
type input "#0A141D"
type input "#0b141d"
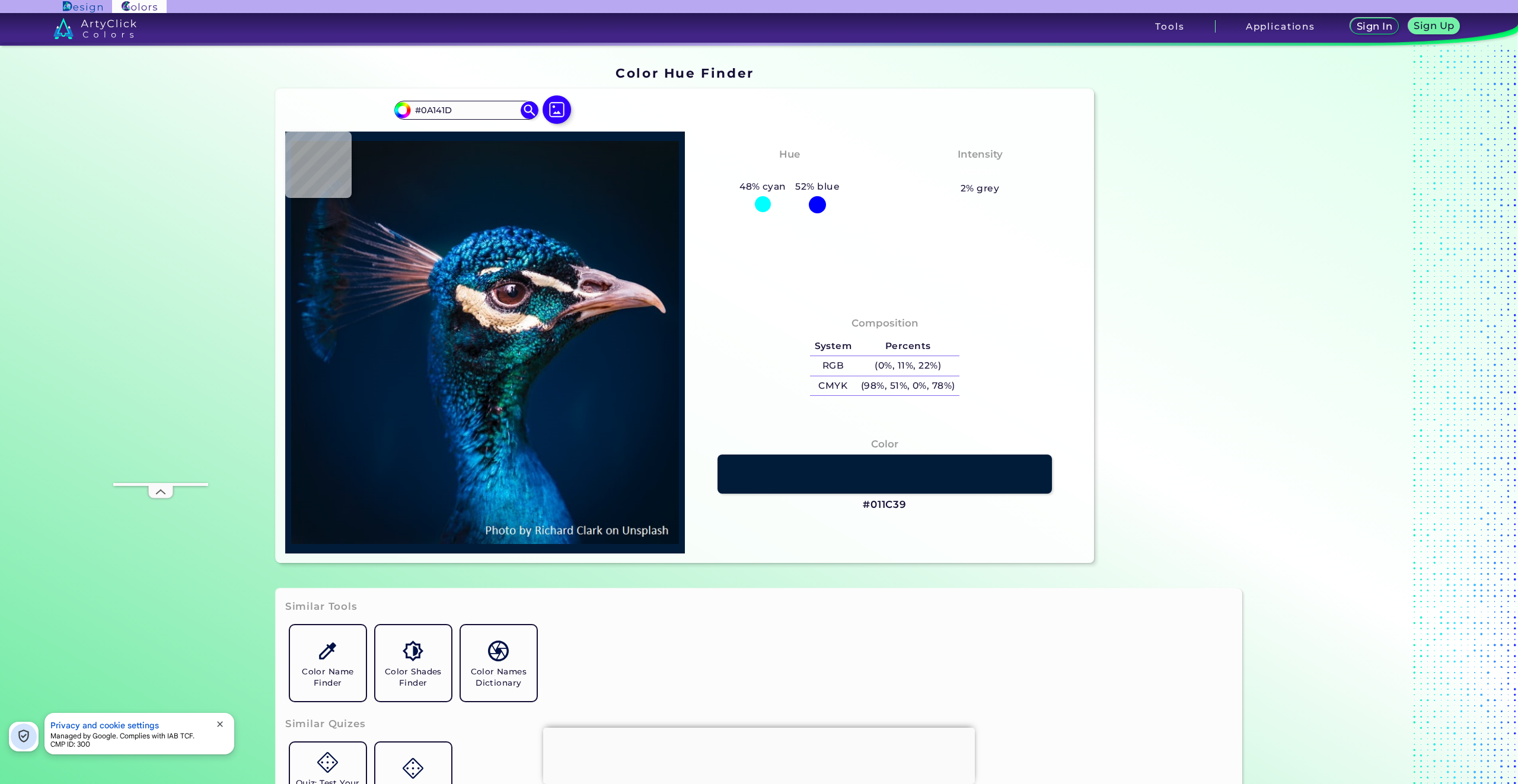
type input "#0B141D"
type input "#0a141e"
type input "#0A141E"
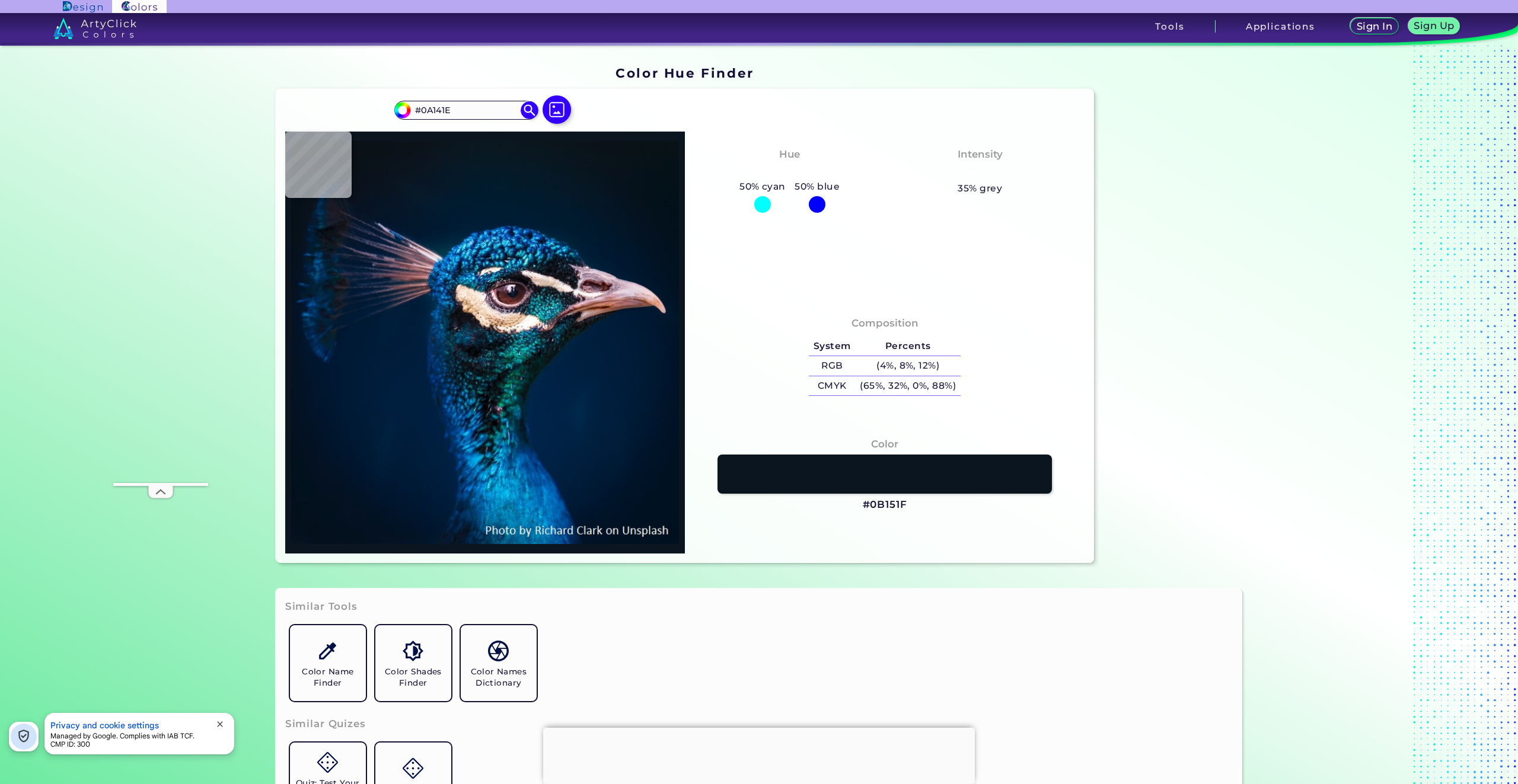
type input "#0b151f"
type input "#0B151F"
type input "#0a1622"
type input "#0A1622"
type input "#071726"
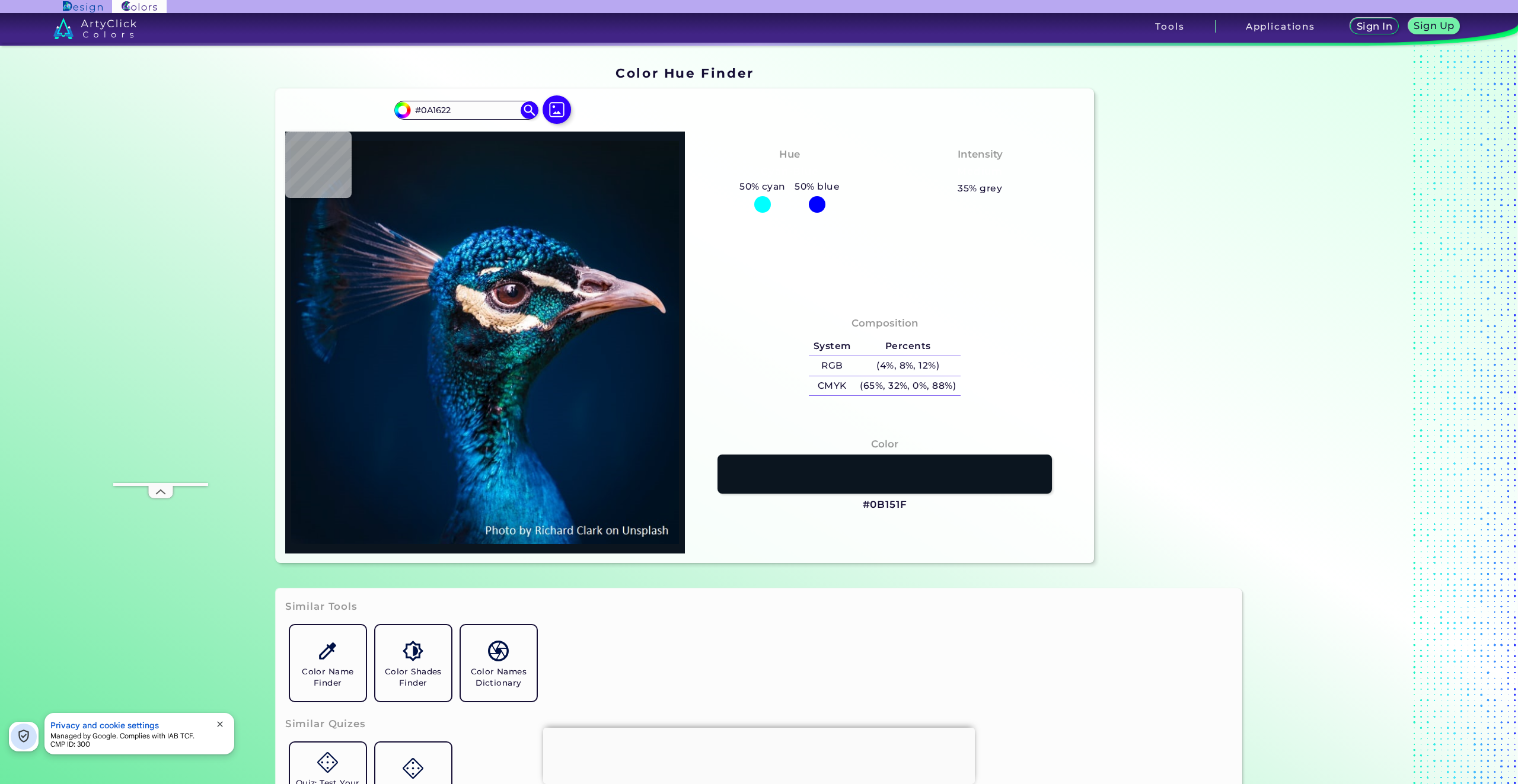
type input "#071726"
type input "#081827"
type input "#081a28"
type input "#081A28"
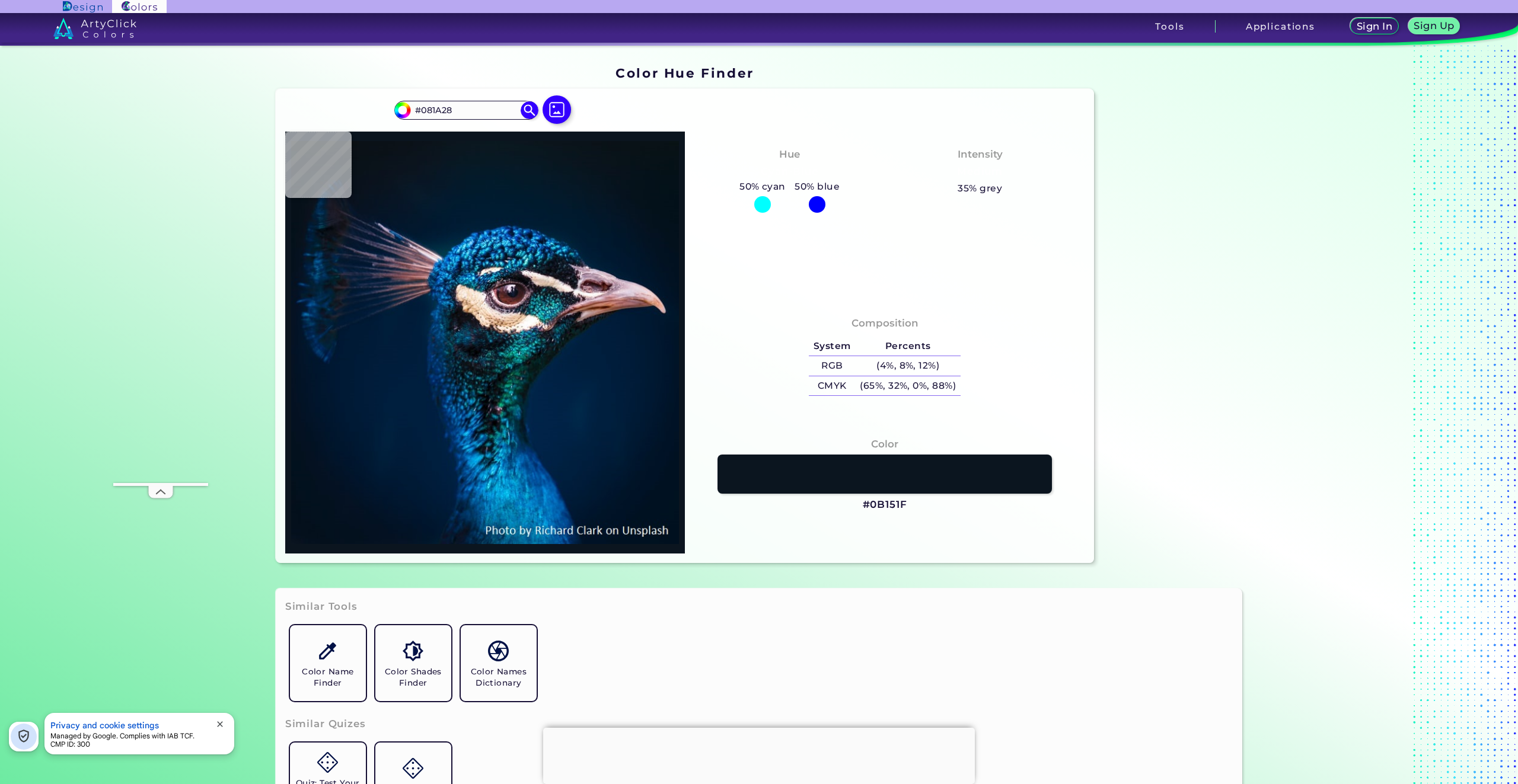
type input "#071a29"
type input "#071A29"
type input "#06192a"
type input "#06192A"
type input "#051829"
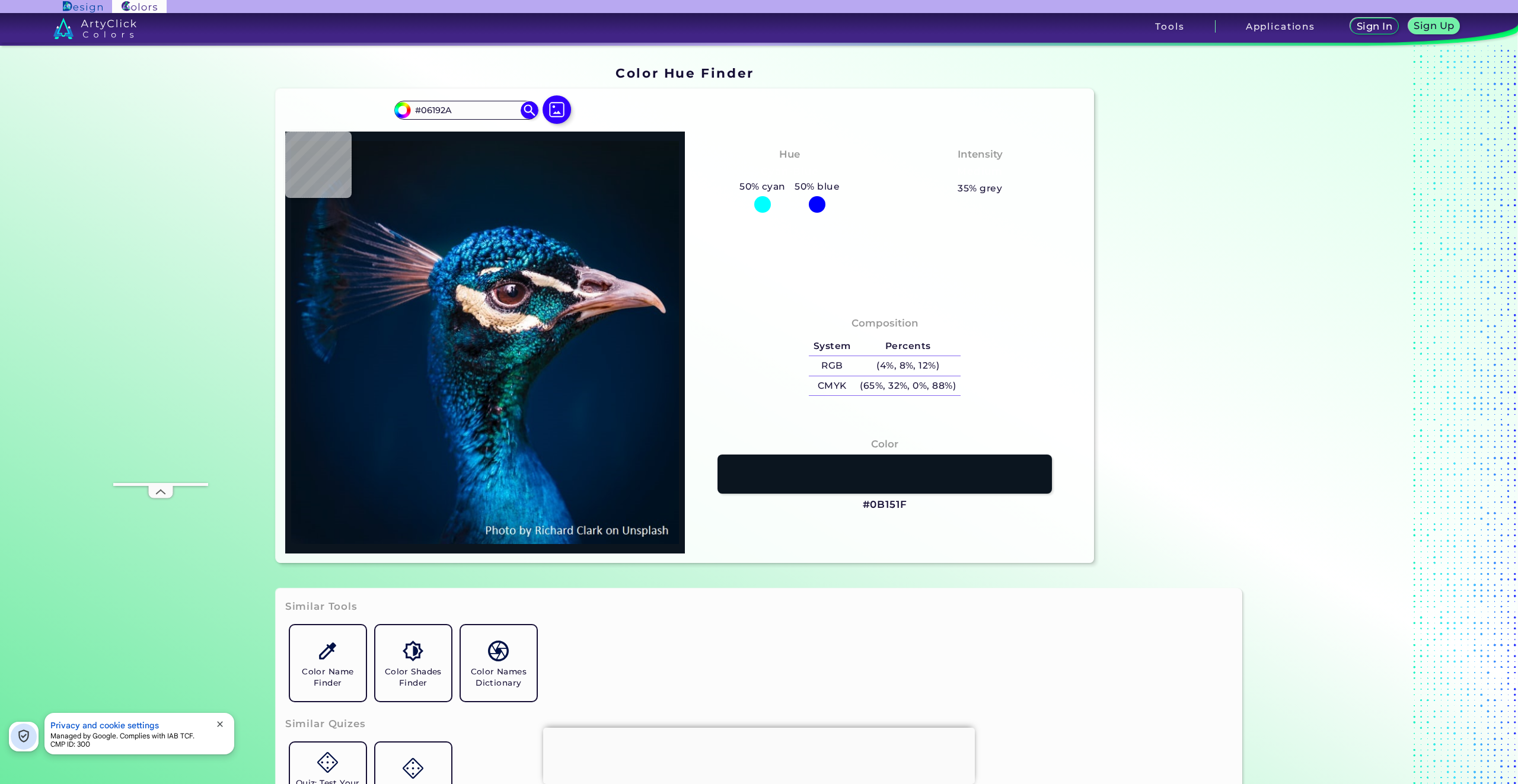
type input "#051829"
type input "#031728"
type input "#03182b"
type input "#03182B"
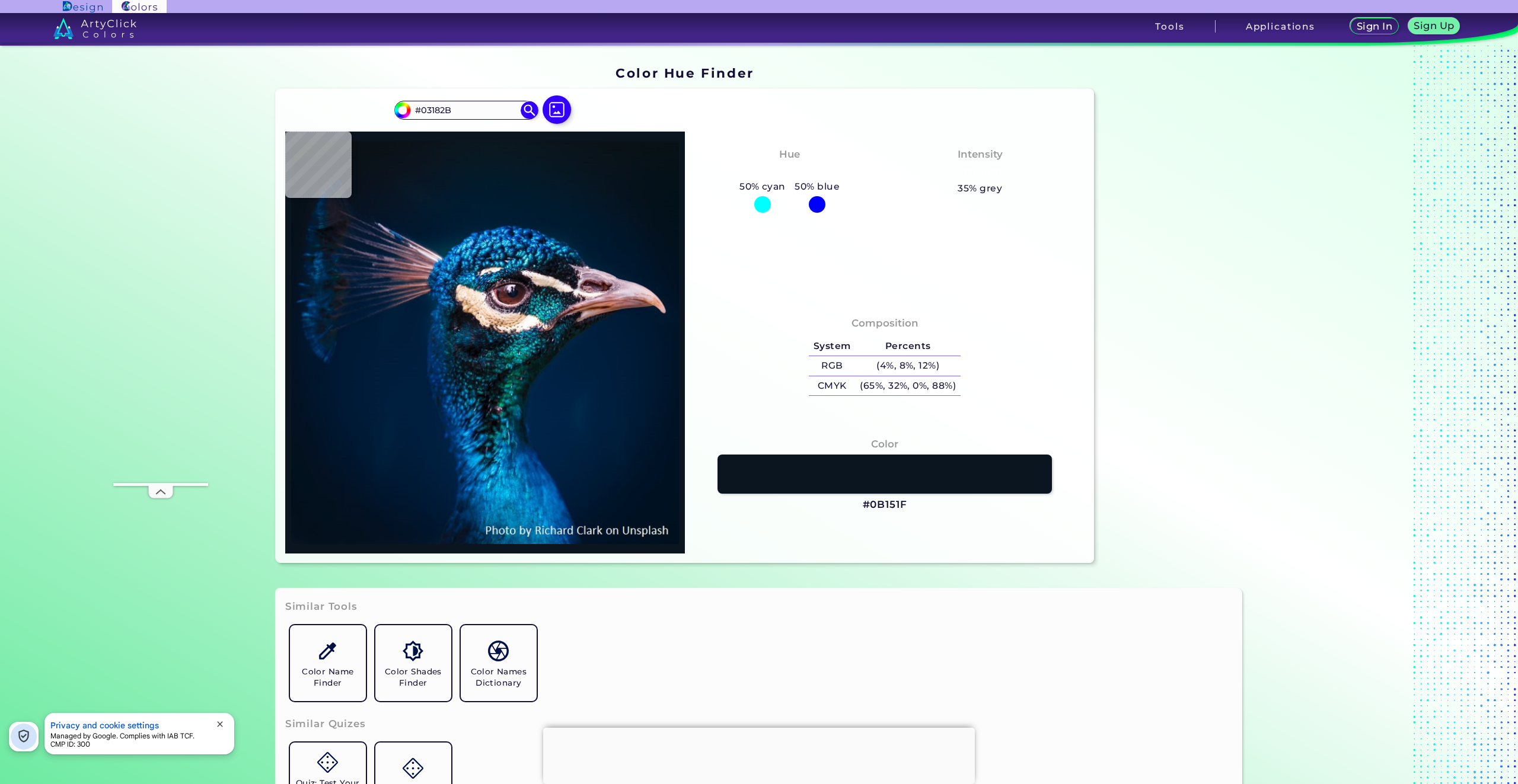
type input "#02182d"
type input "#02182D"
type input "#02182f"
type input "#02182F"
type input "#00192f"
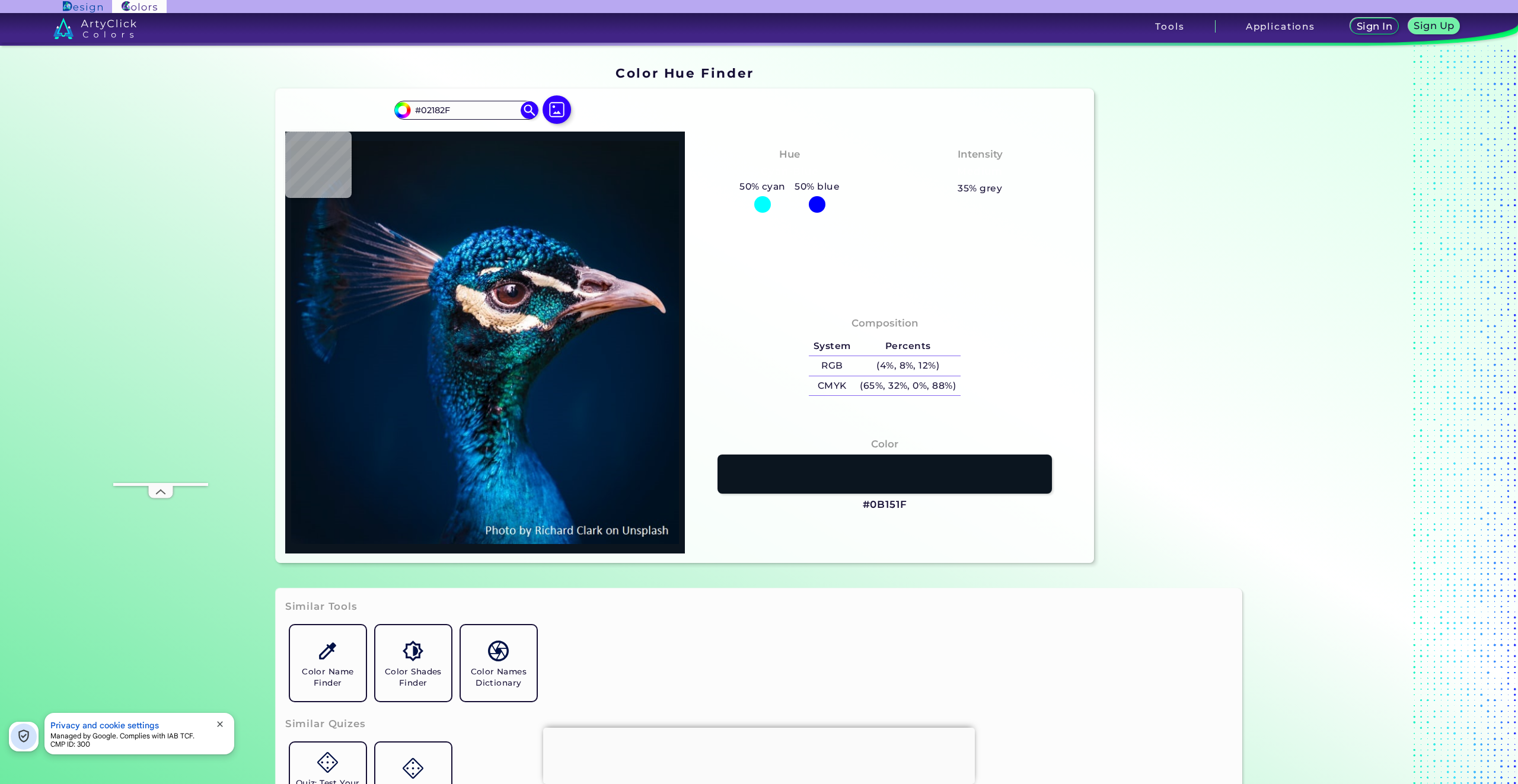
type input "#00192F"
type input "#001a30"
type input "#001A30"
type input "#011f34"
type input "#011F34"
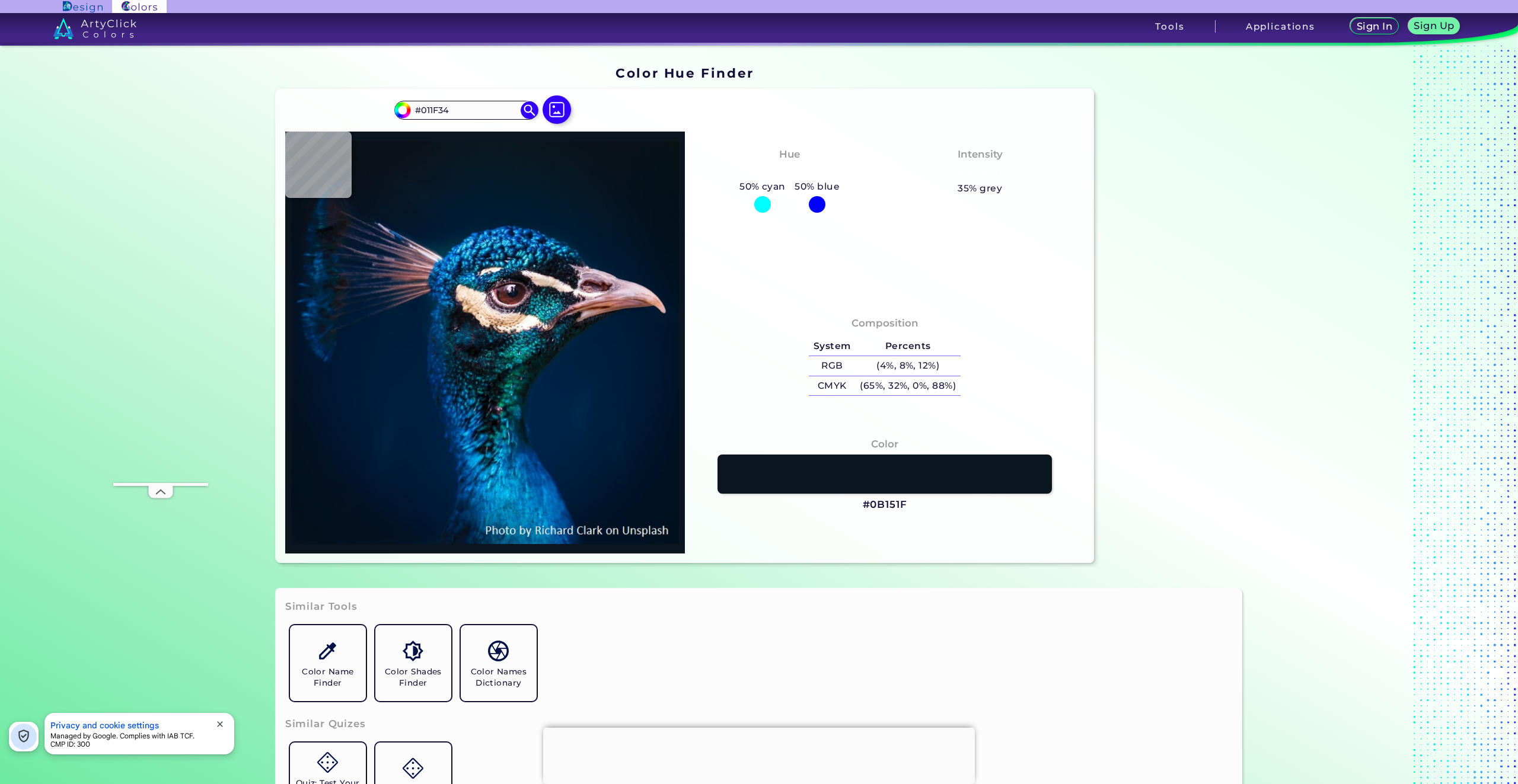
type input "#032244"
type input "#a59ba9"
type input "#A59BA9"
type input "#8e747b"
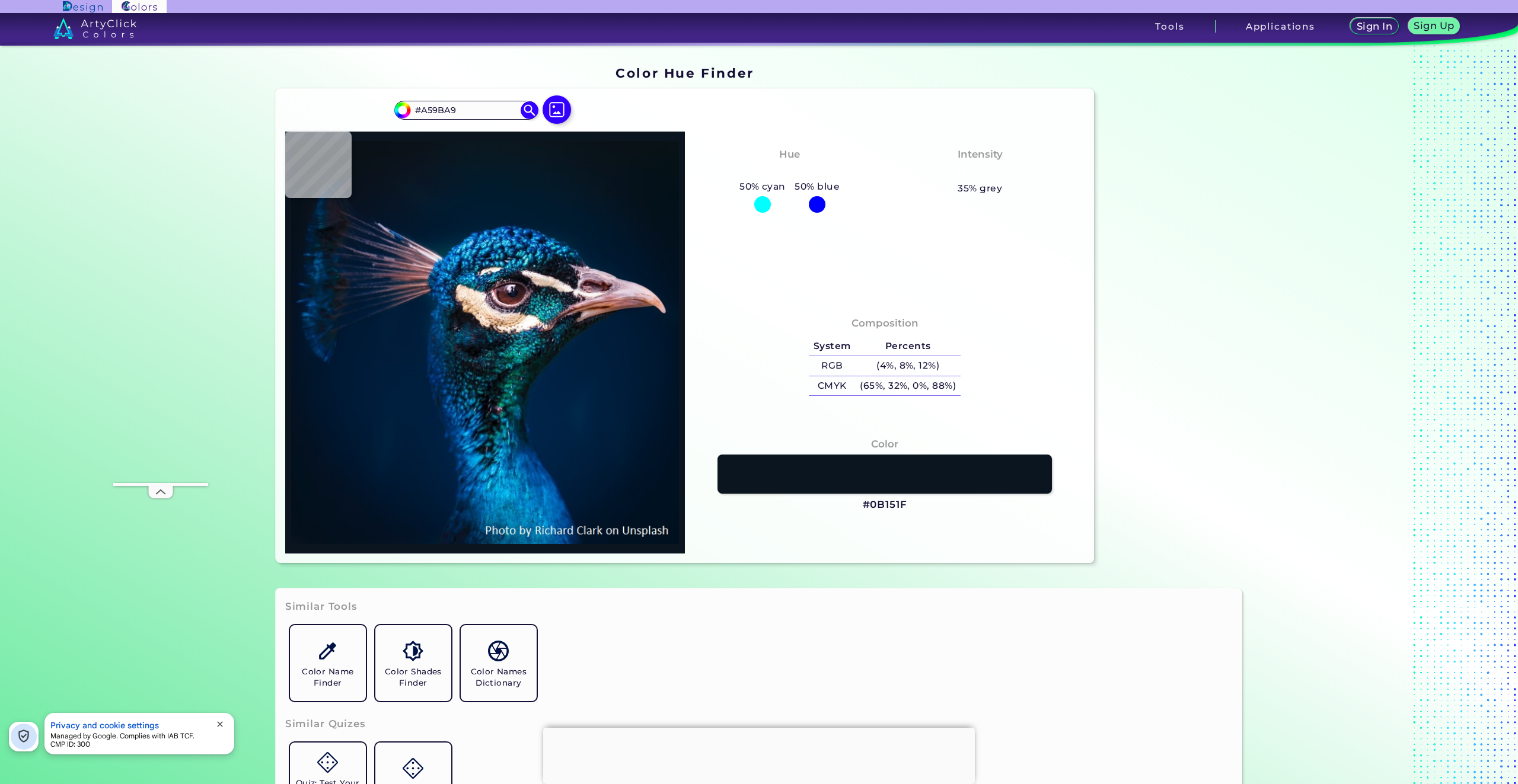
type input "#8E747B"
type input "#a98999"
type input "#A98999"
type input "#dbc7cc"
type input "#DBC7CC"
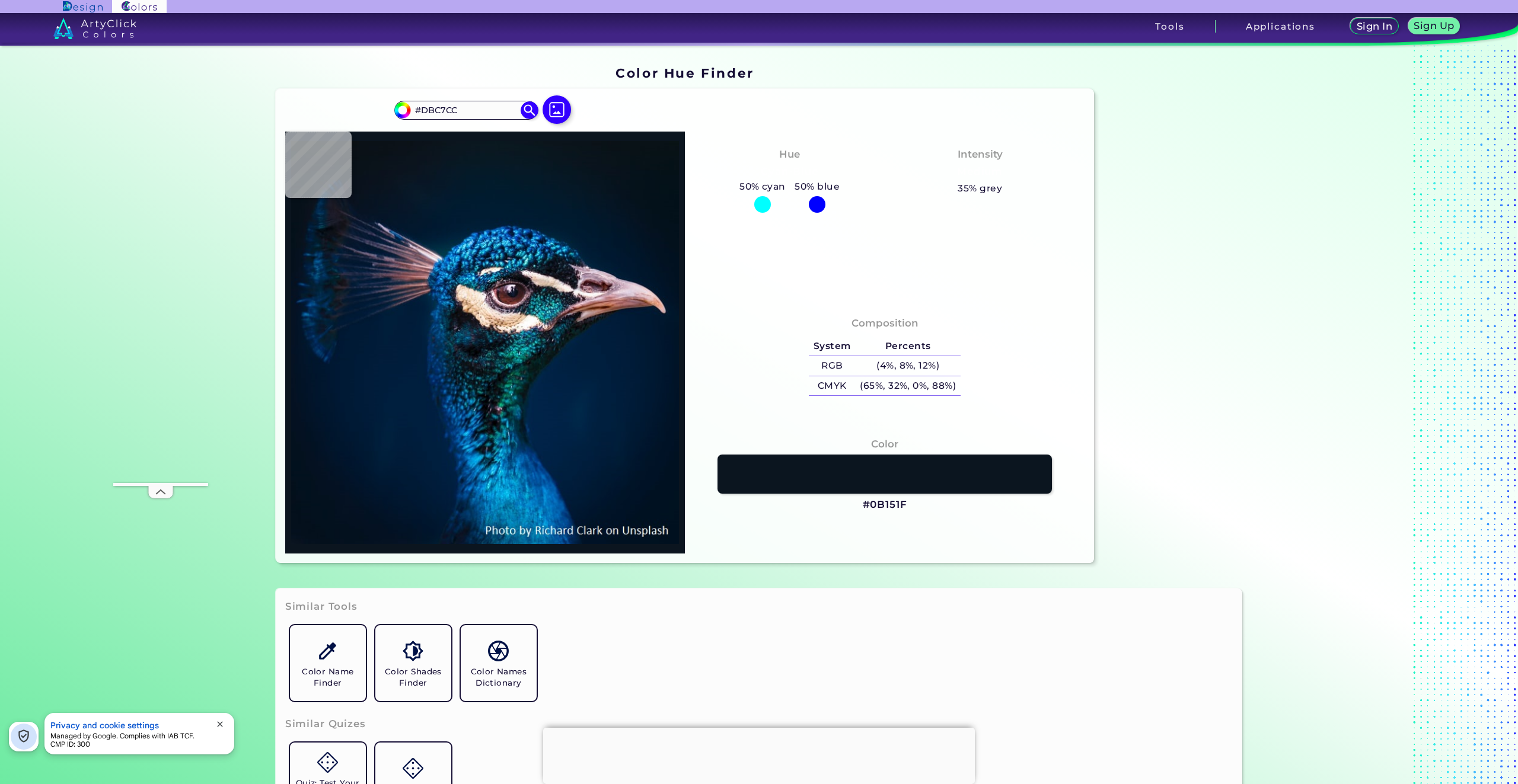
type input "#e9dde2"
type input "#E9DDE2"
type input "#d3c9d5"
type input "#D3C9D5"
type input "#aca2b5"
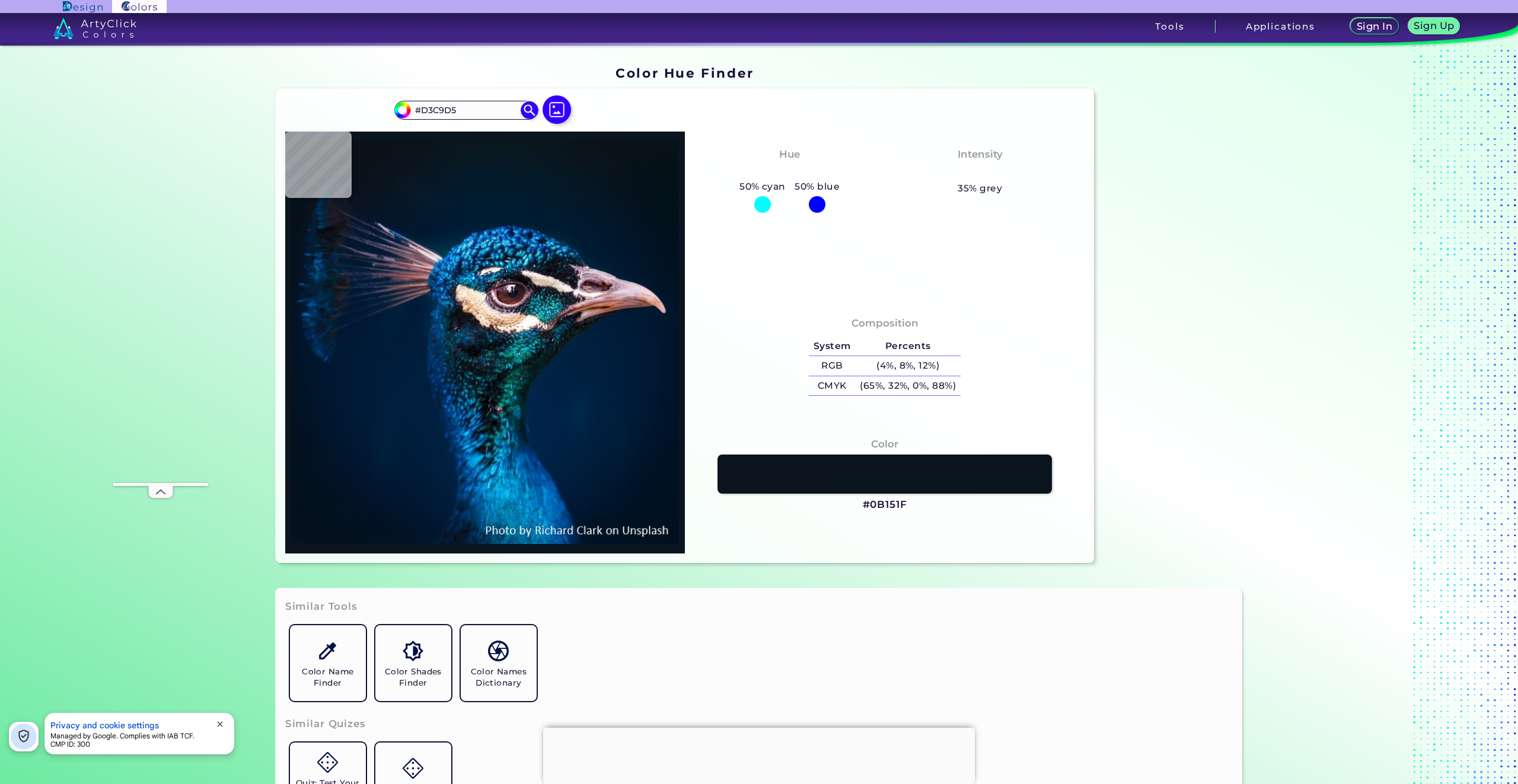
type input "#ACA2B5"
type input "#8a7d93"
type input "#8A7D93"
type input "#7a5d6e"
type input "#7A5D6E"
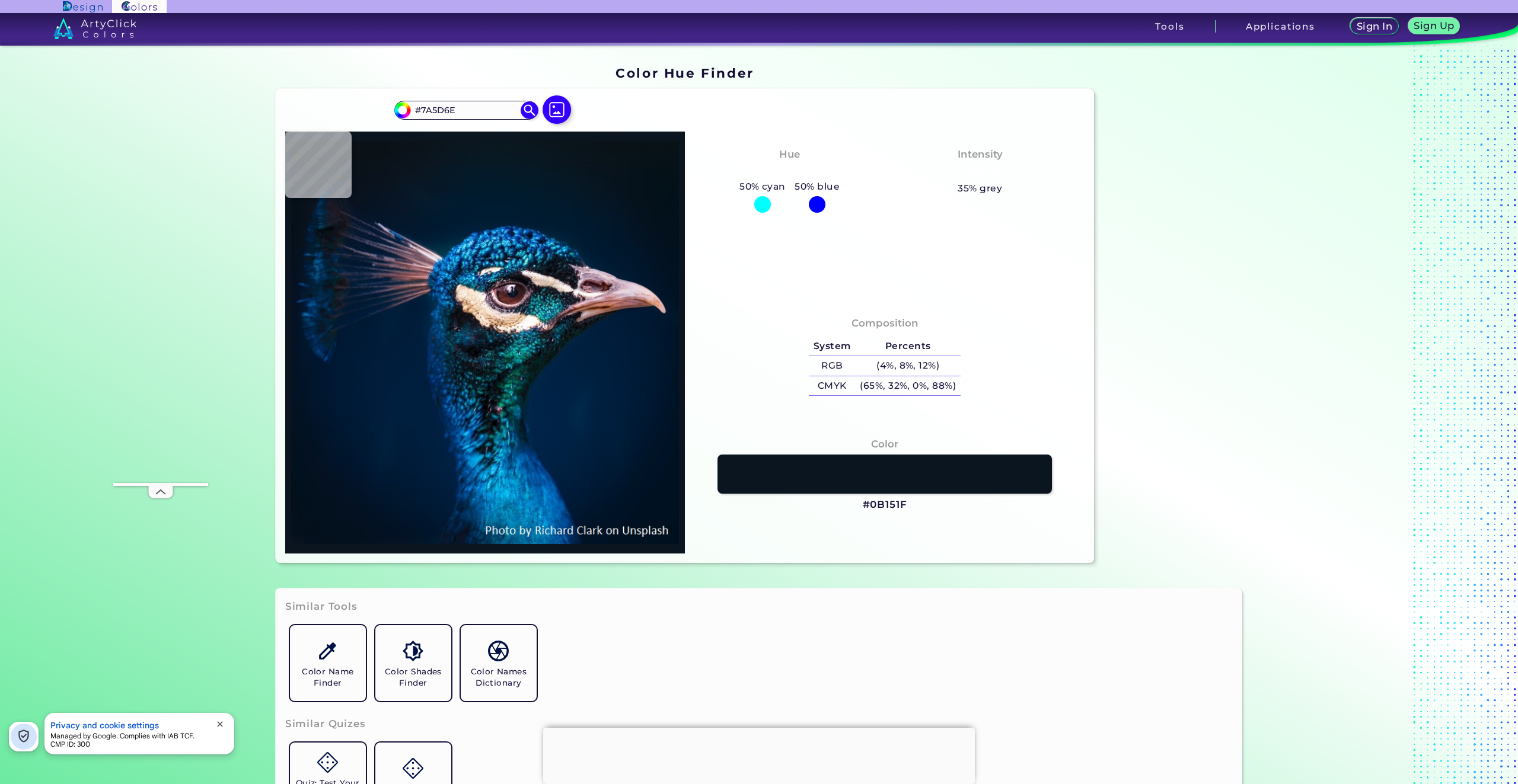
type input "#87606e"
type input "#87606E"
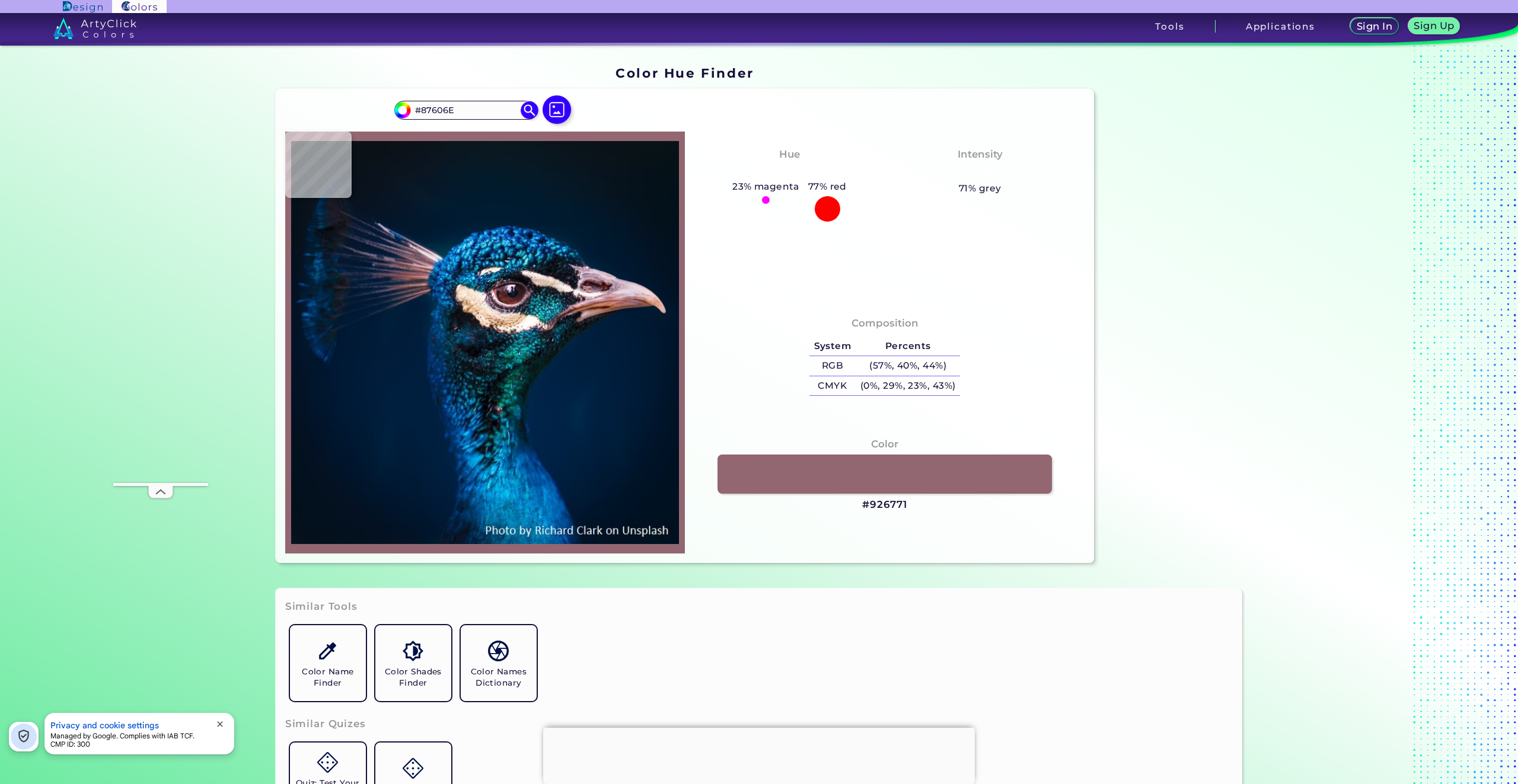
type input "#926771"
type input "#7d545d"
type input "#7D545D"
type input "#744e55"
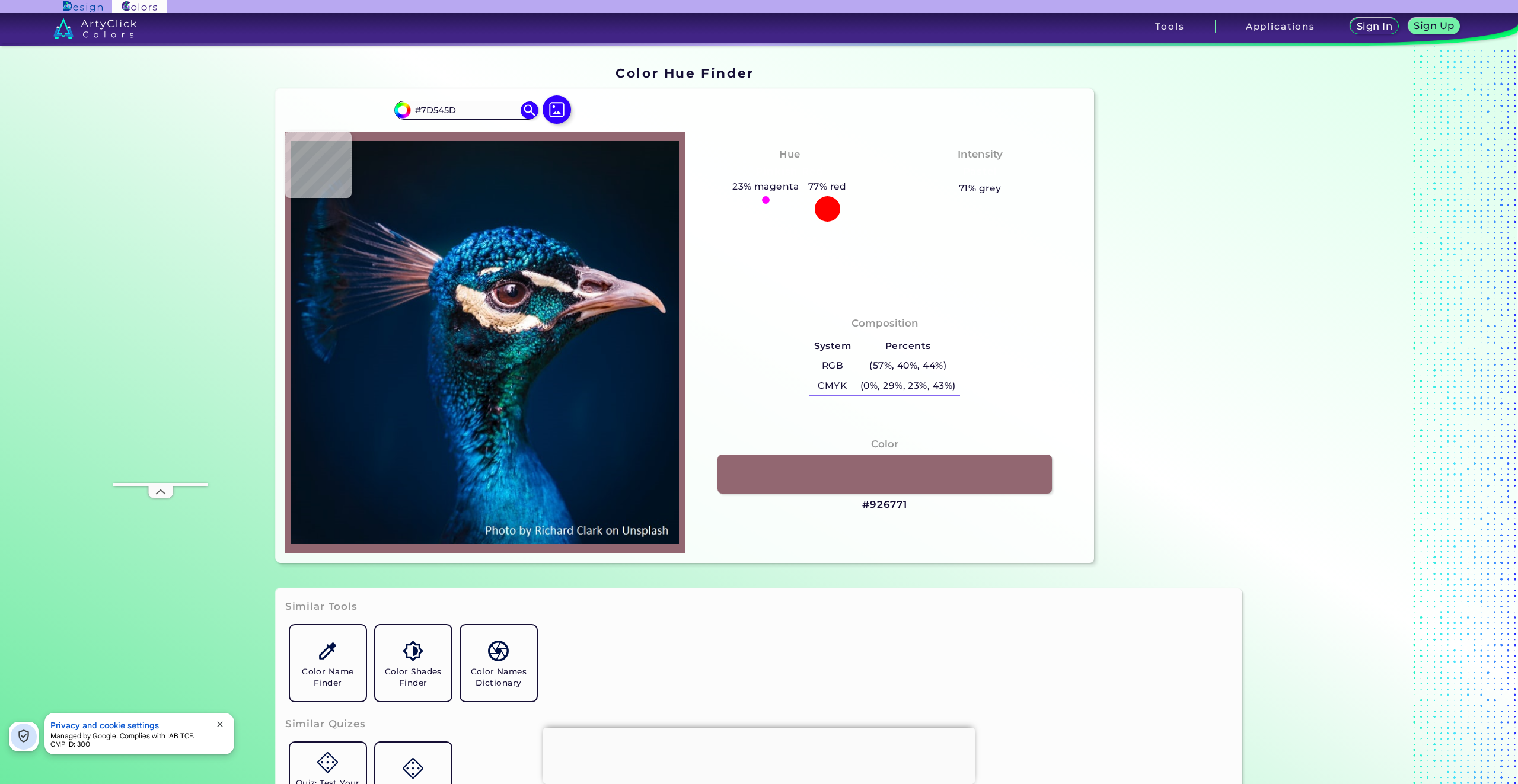
type input "#744E55"
type input "#73586a"
type input "#73586A"
type input "#685165"
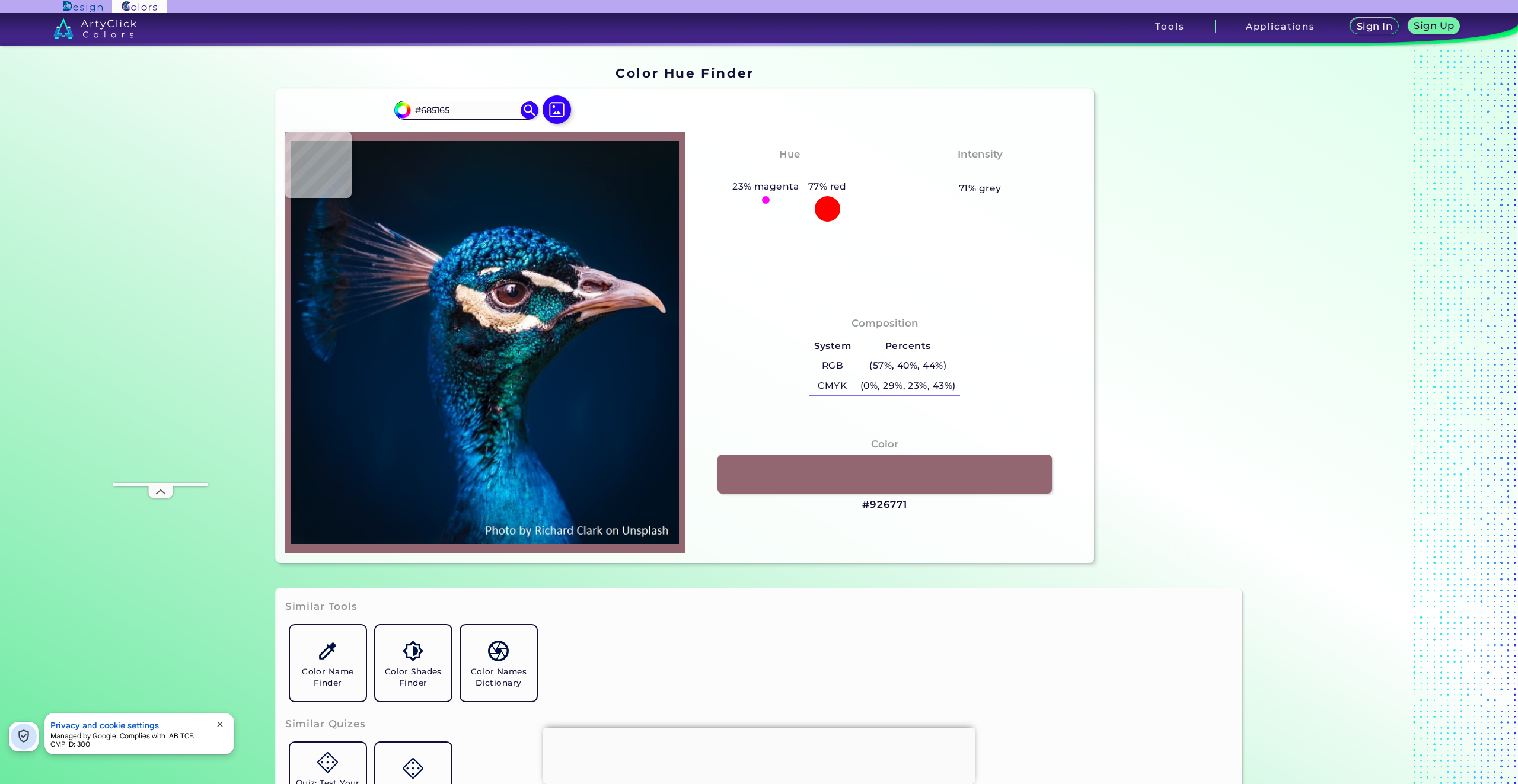
type input "#98737b"
type input "#98737B"
type input "#bd9093"
type input "#BD9093"
type input "#92707a"
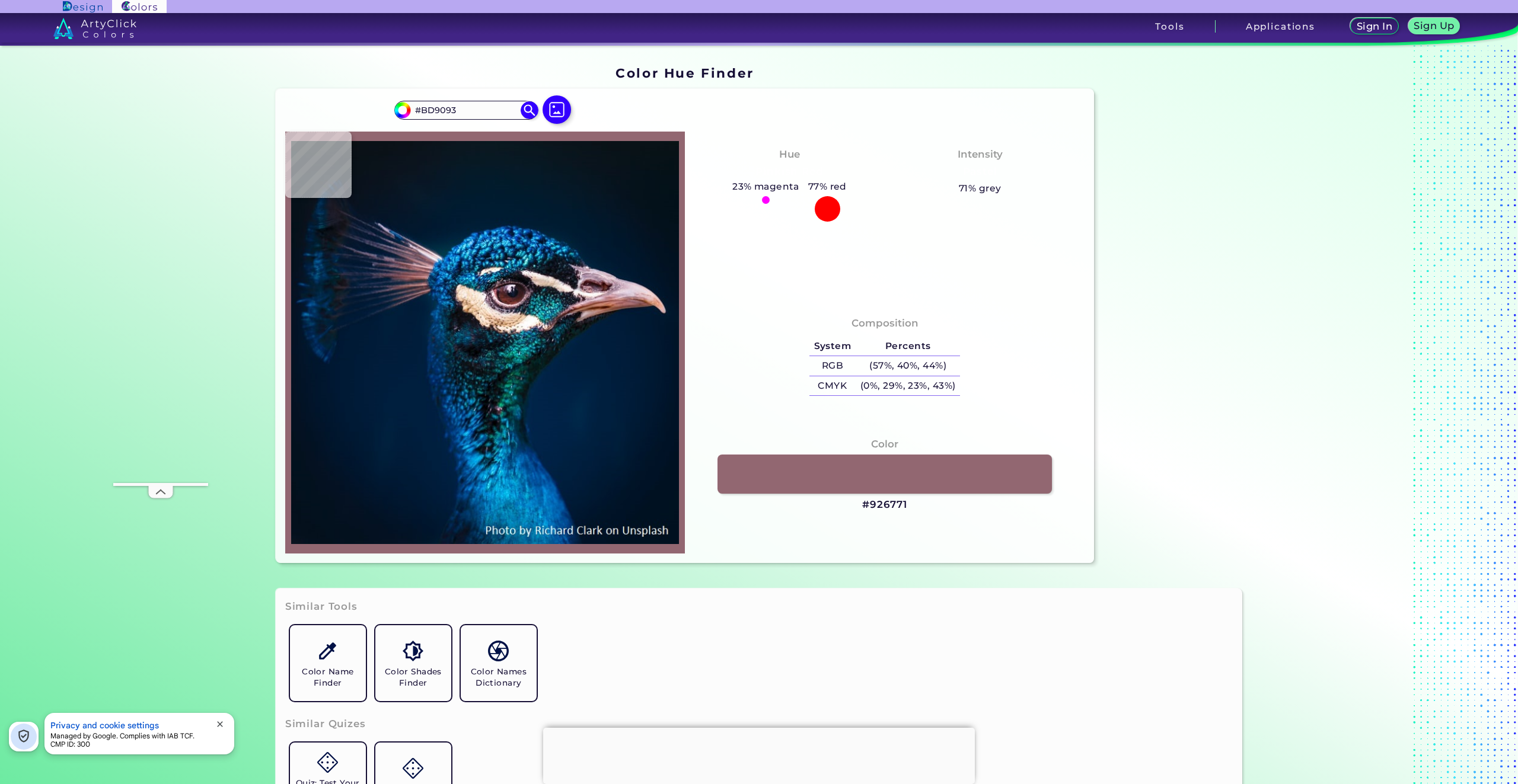
type input "#92707A"
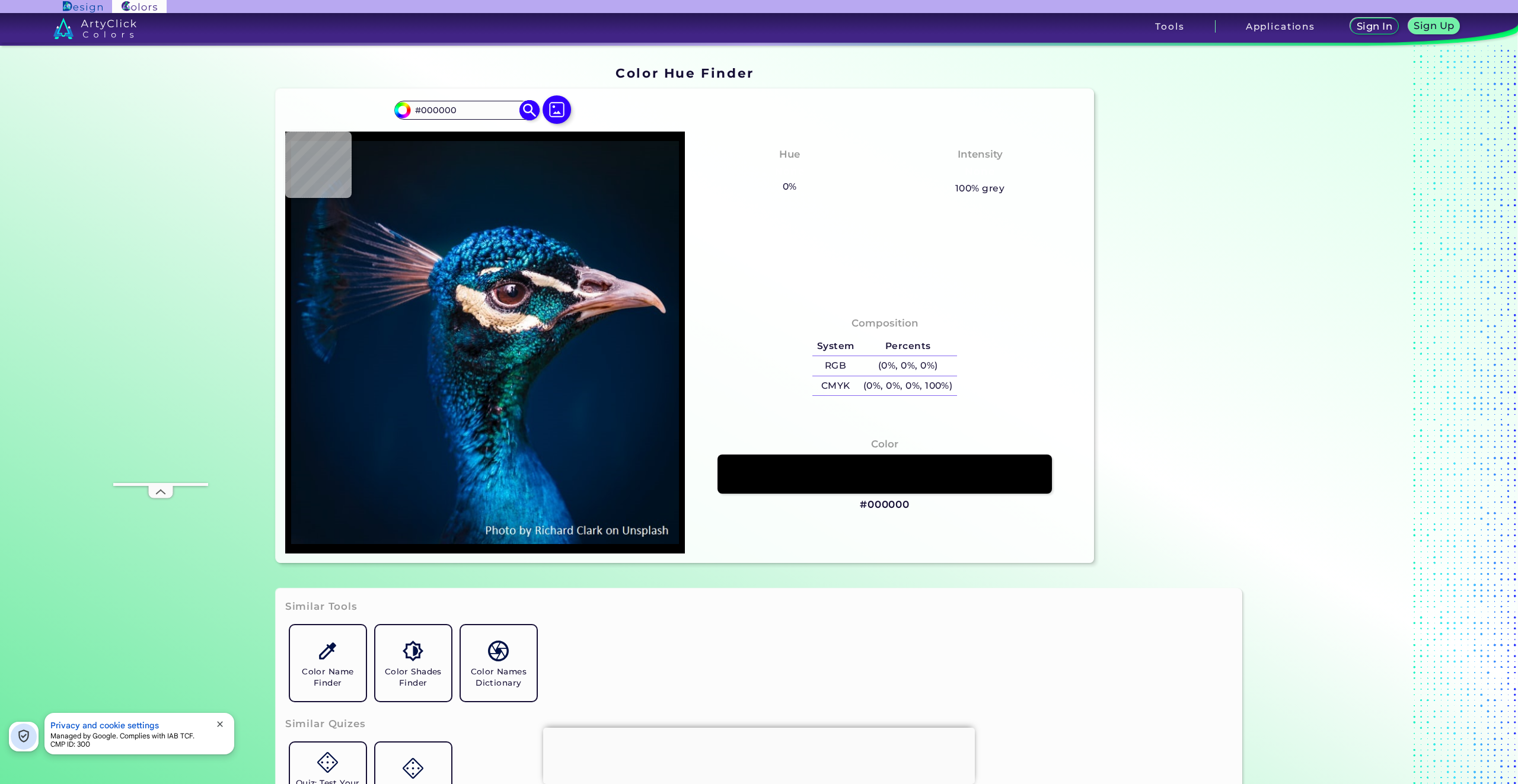
click at [456, 104] on input "#000000" at bounding box center [465, 109] width 110 height 16
drag, startPoint x: 464, startPoint y: 112, endPoint x: 418, endPoint y: 115, distance: 46.1
click at [418, 115] on input "#000000" at bounding box center [465, 109] width 110 height 16
paste input "2d3239"
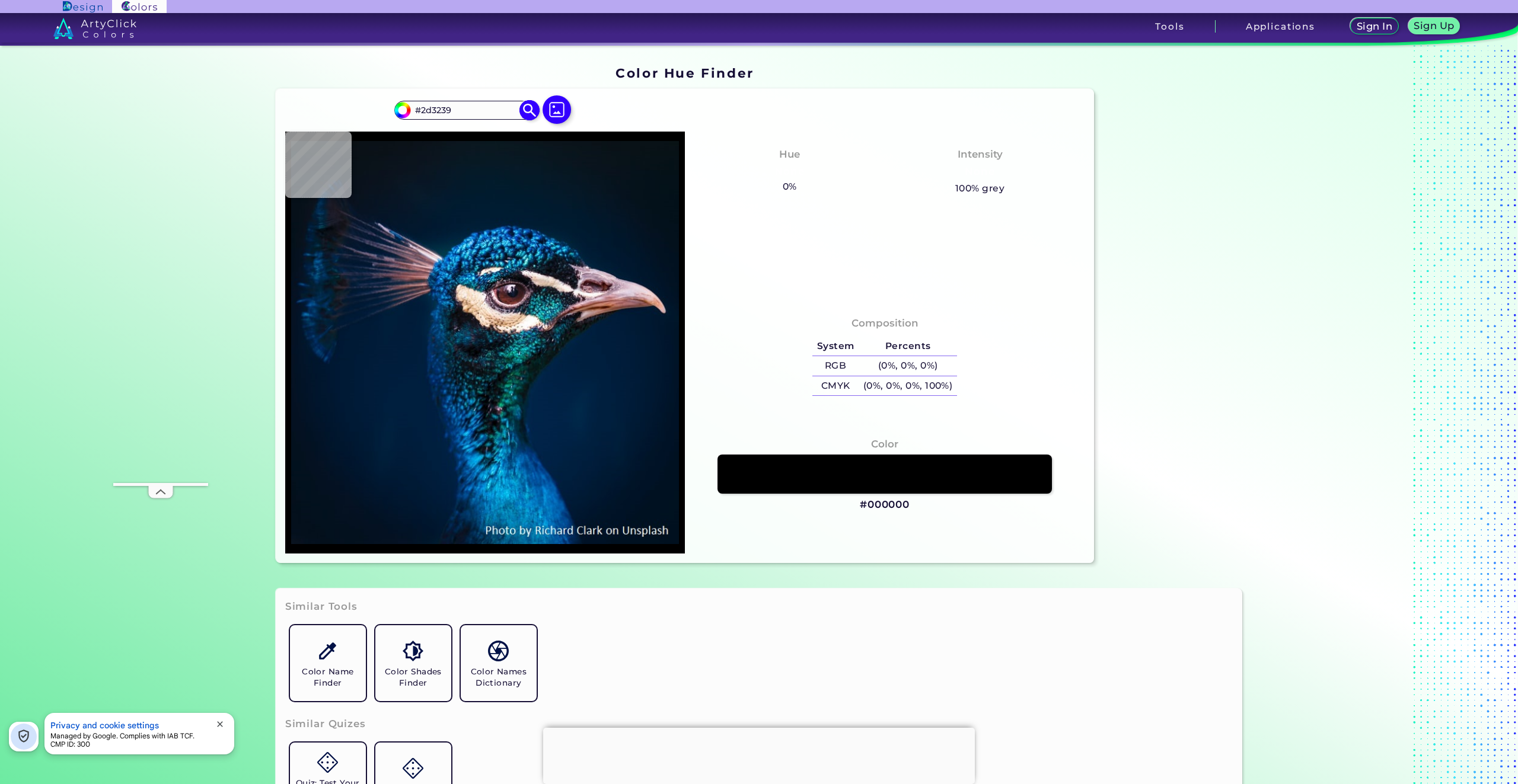
click at [521, 107] on img at bounding box center [530, 110] width 21 height 21
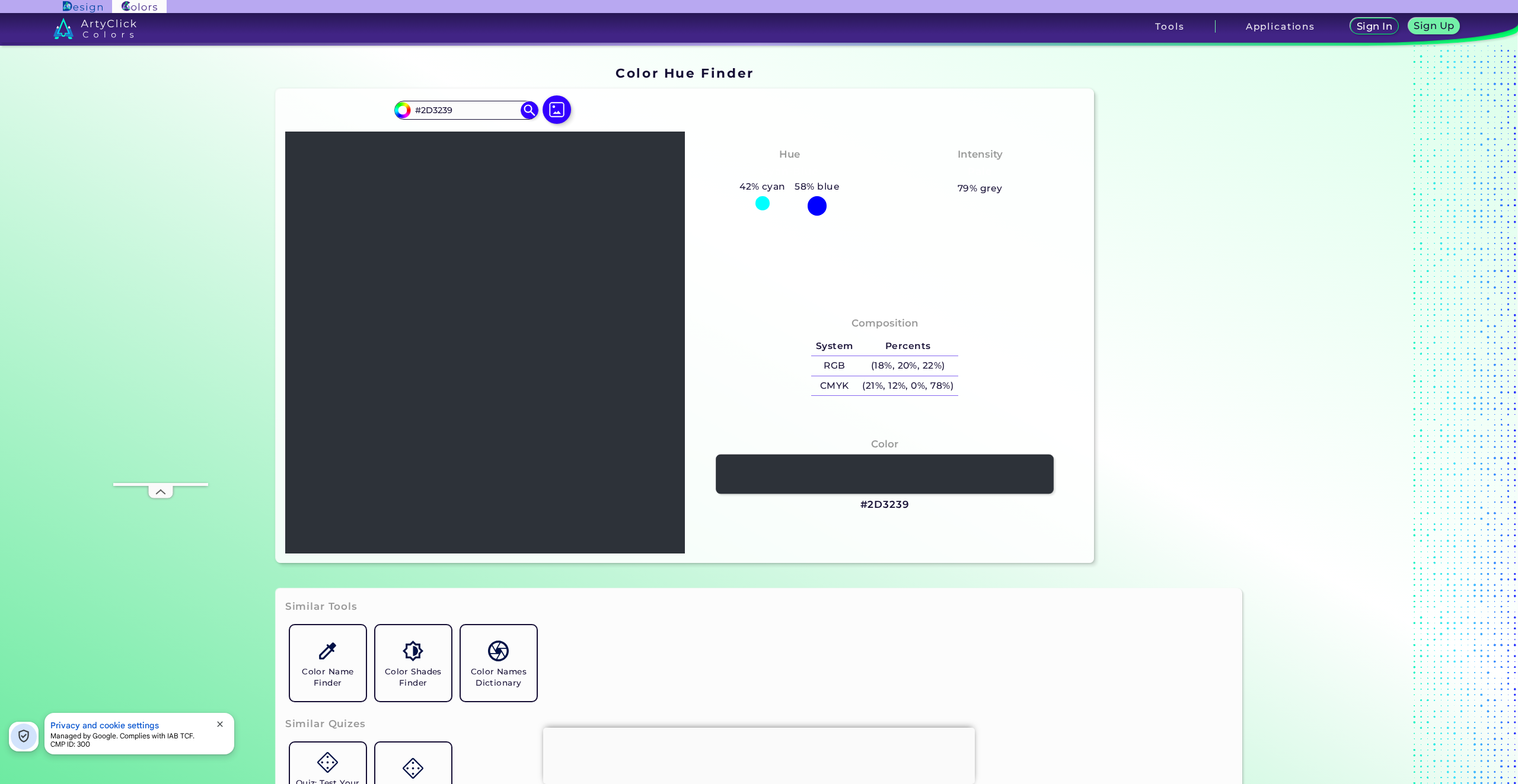
click at [886, 466] on link at bounding box center [884, 475] width 337 height 40
